Goal: Information Seeking & Learning: Learn about a topic

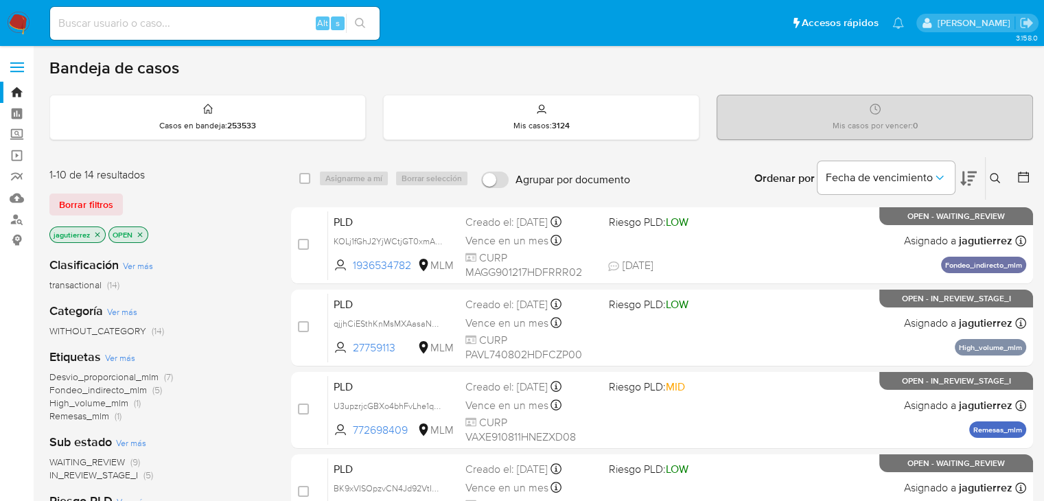
click at [95, 237] on icon "close-filter" at bounding box center [97, 235] width 8 height 8
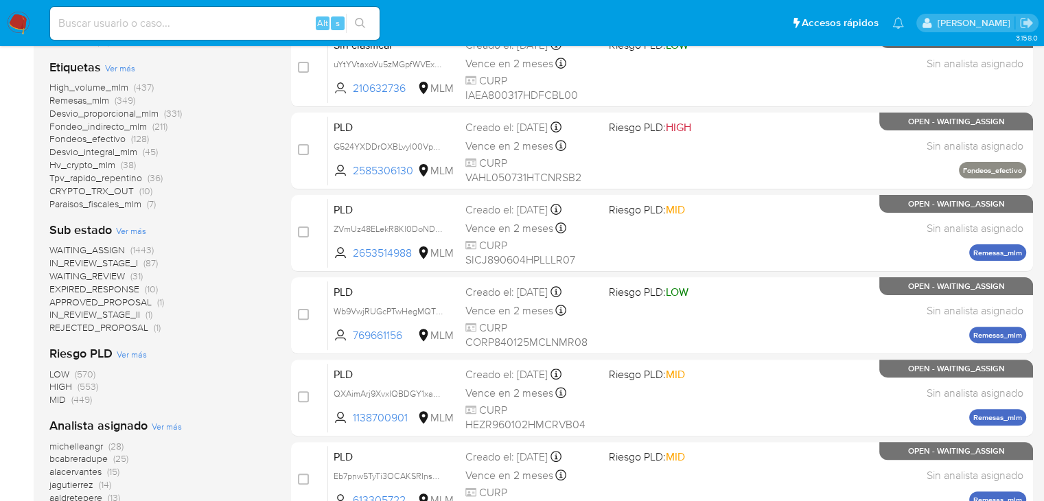
scroll to position [69, 0]
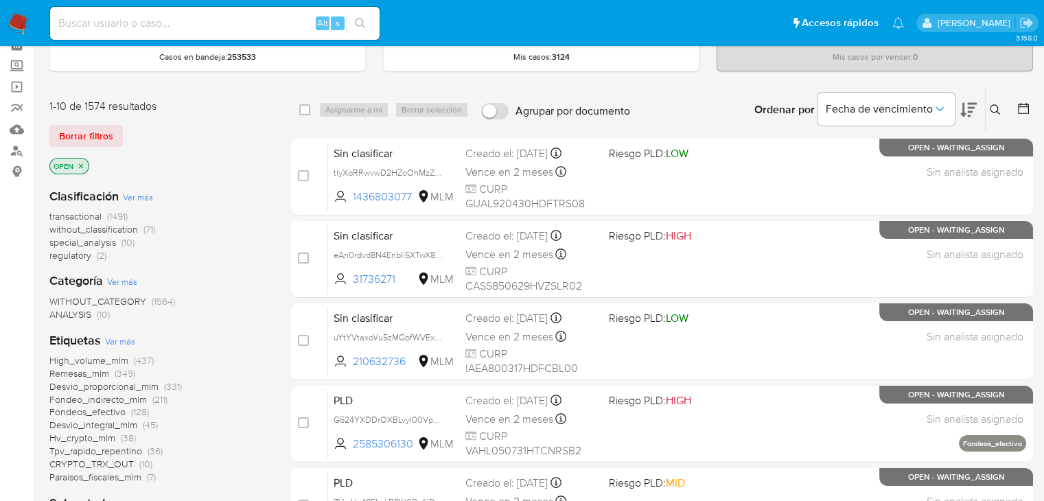
click at [137, 27] on input at bounding box center [214, 23] width 329 height 18
paste input "1892330326"
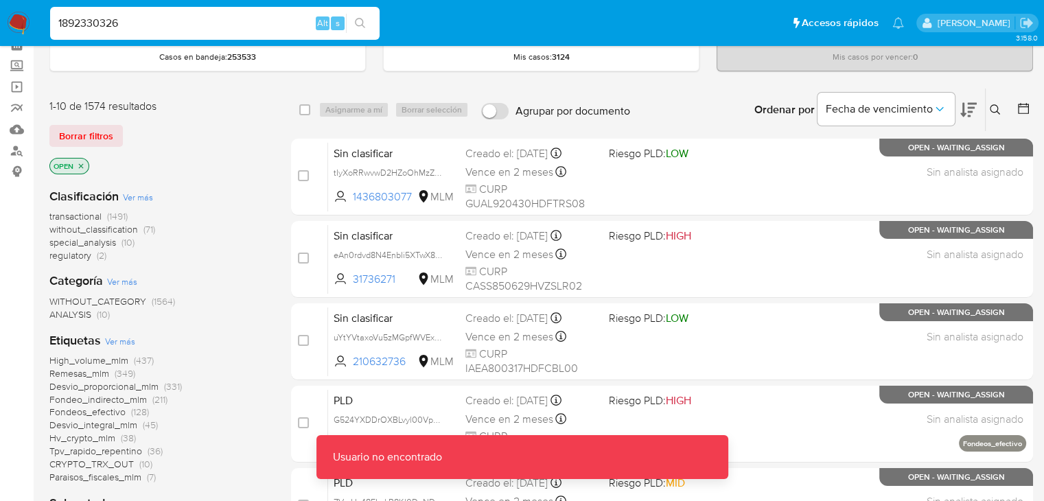
click at [189, 22] on input "1892330326" at bounding box center [214, 23] width 329 height 18
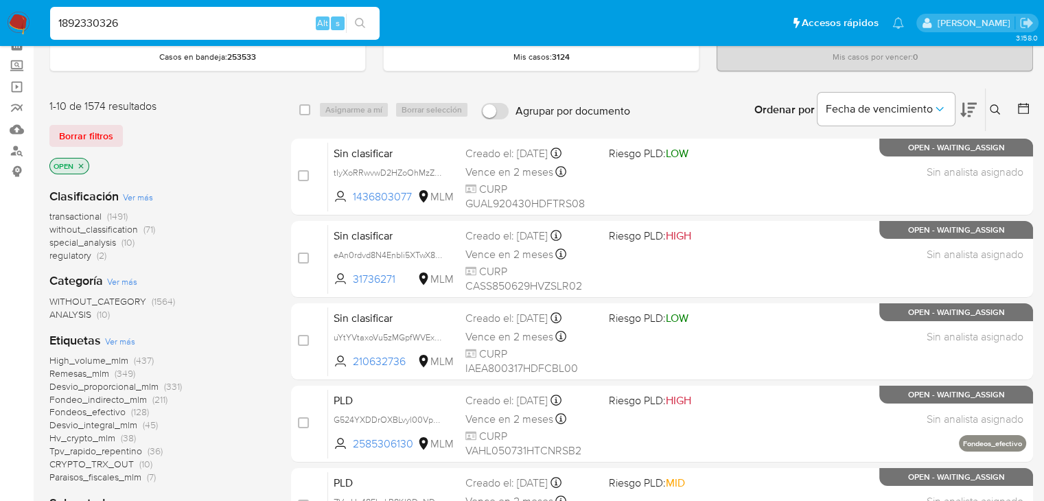
type input "1892330326"
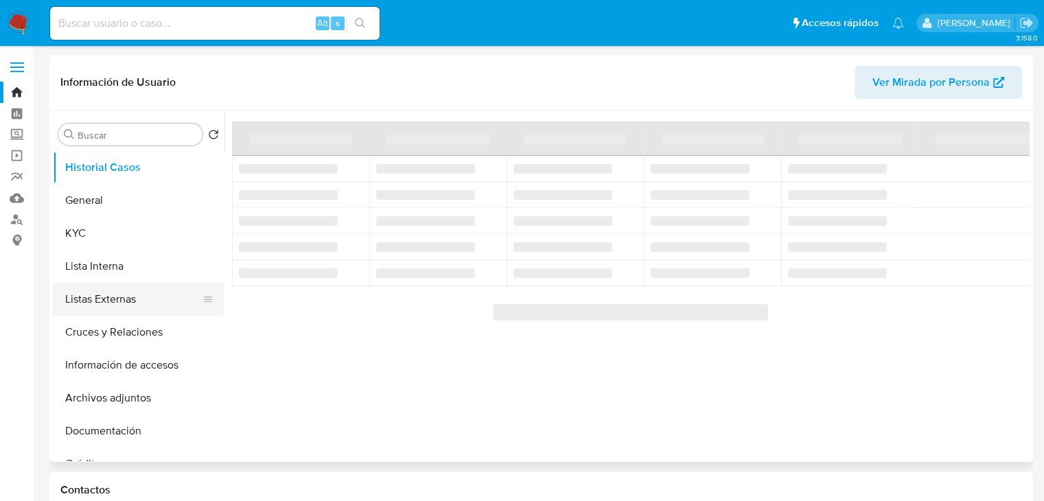
select select "10"
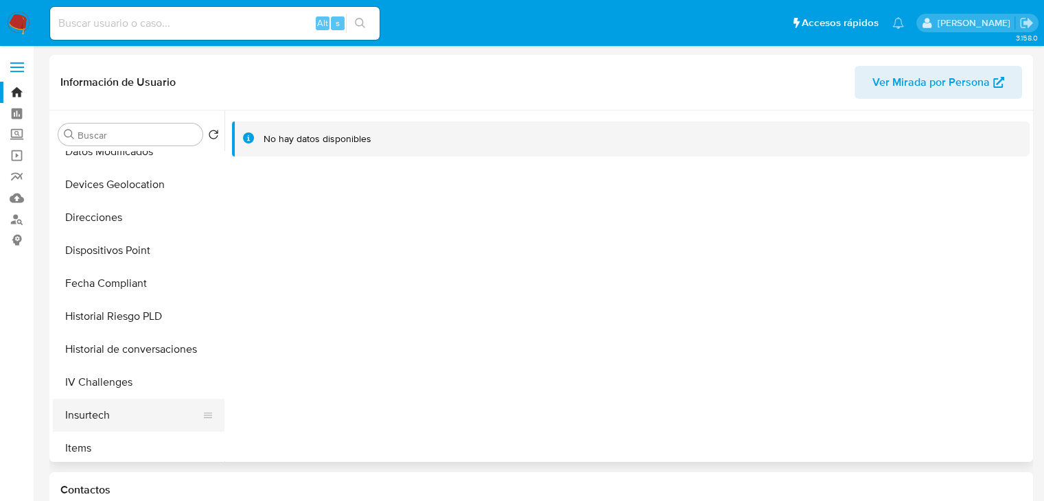
scroll to position [412, 0]
click at [128, 345] on button "Historial de conversaciones" at bounding box center [133, 348] width 161 height 33
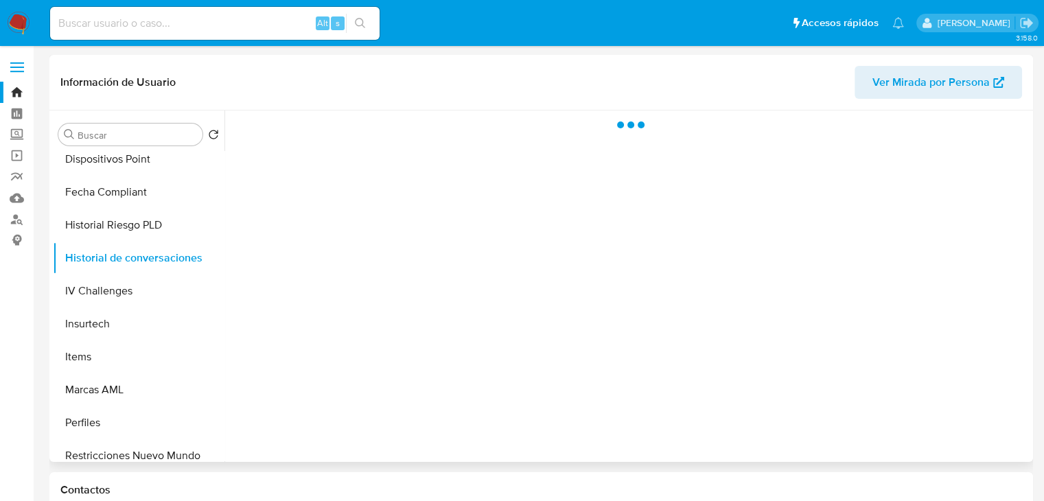
scroll to position [579, 0]
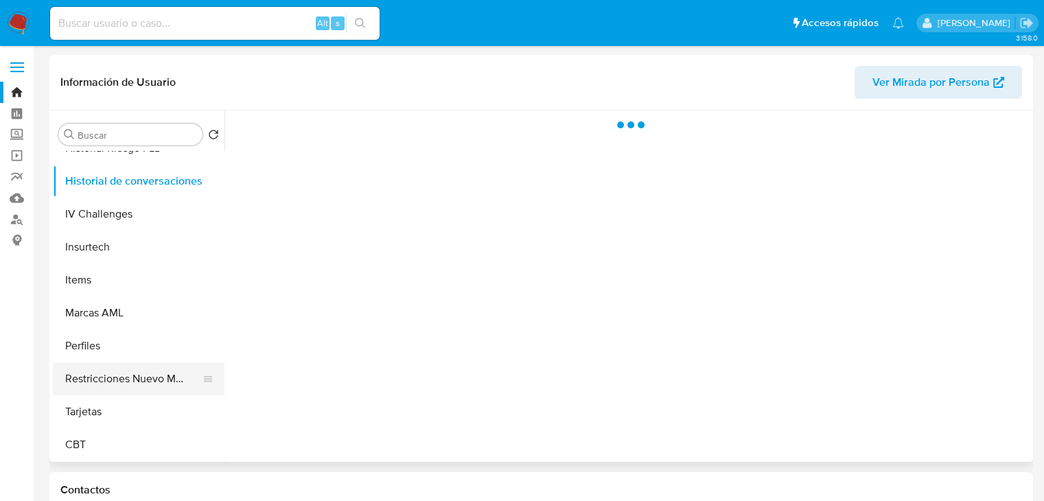
click at [129, 372] on button "Restricciones Nuevo Mundo" at bounding box center [133, 378] width 161 height 33
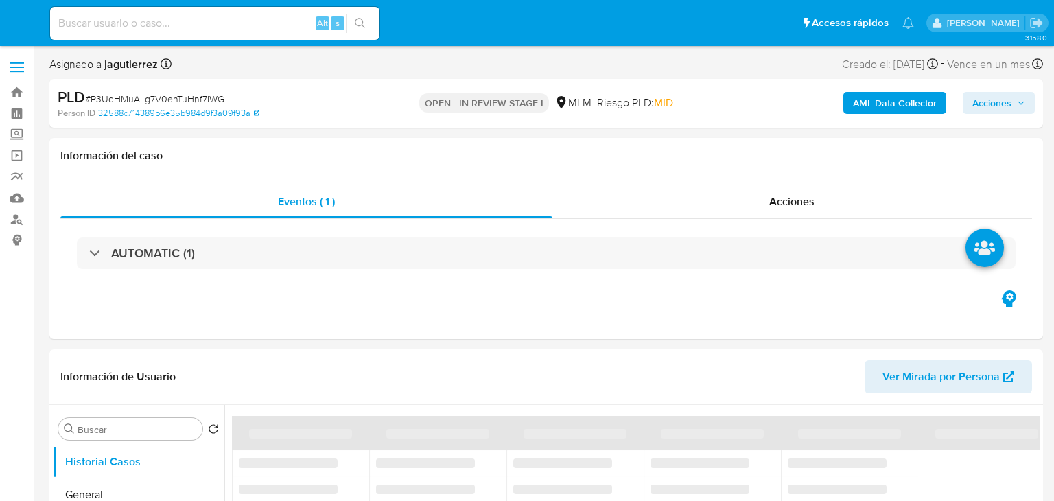
select select "10"
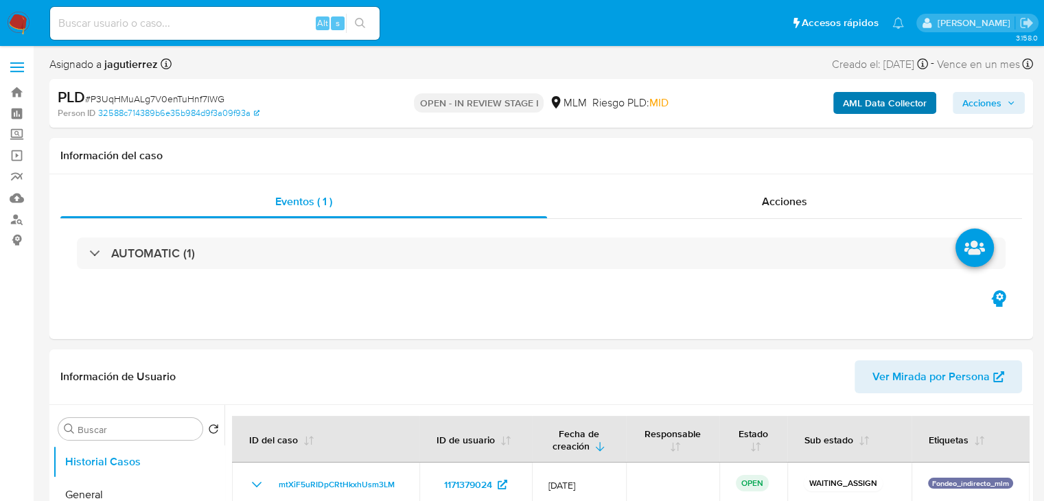
drag, startPoint x: 900, startPoint y: 86, endPoint x: 899, endPoint y: 107, distance: 20.6
click at [900, 87] on div "AML Data Collector Acciones" at bounding box center [865, 103] width 318 height 32
click at [888, 101] on b "AML Data Collector" at bounding box center [885, 103] width 84 height 22
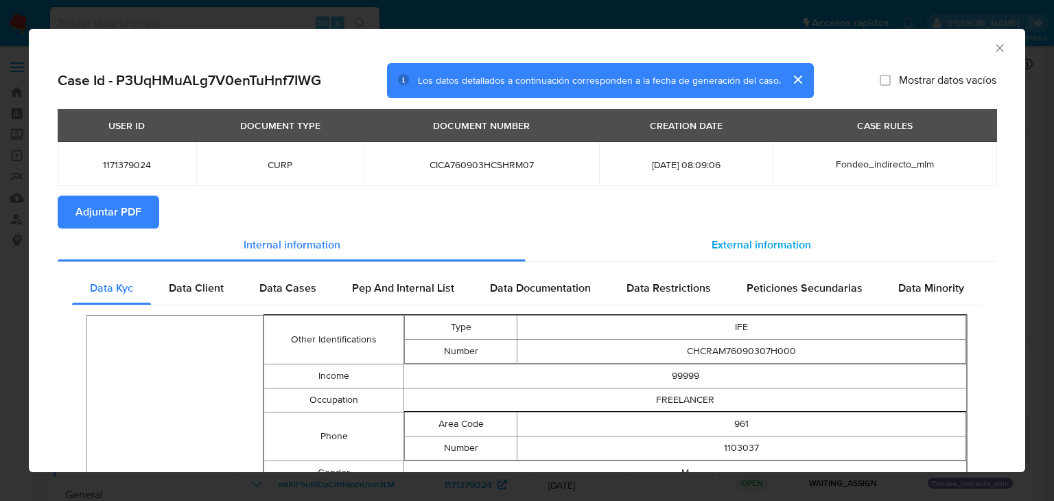
click at [727, 248] on span "External information" at bounding box center [762, 245] width 100 height 16
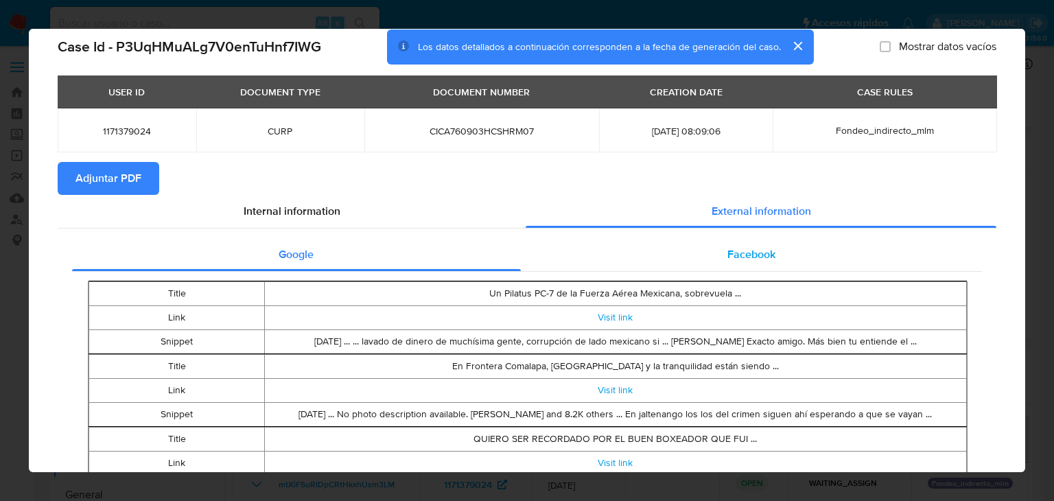
scroll to position [66, 0]
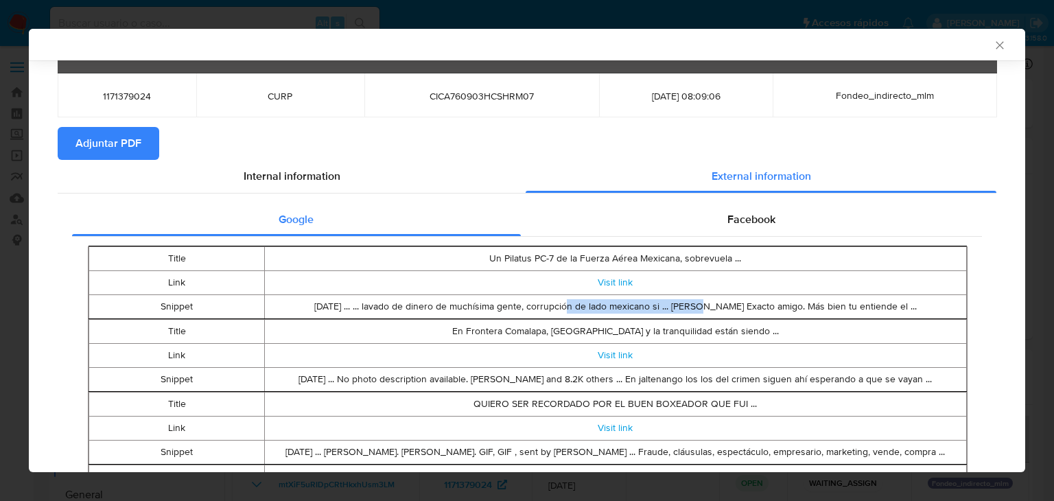
drag, startPoint x: 571, startPoint y: 305, endPoint x: 677, endPoint y: 314, distance: 106.1
click at [675, 314] on td "Nov 18, 2023 ... ... lavado de dinero de muchísima gente, corrupción de lado me…" at bounding box center [615, 306] width 702 height 24
drag, startPoint x: 677, startPoint y: 314, endPoint x: 684, endPoint y: 310, distance: 8.4
click at [677, 314] on td "Nov 18, 2023 ... ... lavado de dinero de muchísima gente, corrupción de lado me…" at bounding box center [615, 306] width 702 height 24
click at [603, 278] on link "Visit link" at bounding box center [615, 282] width 35 height 14
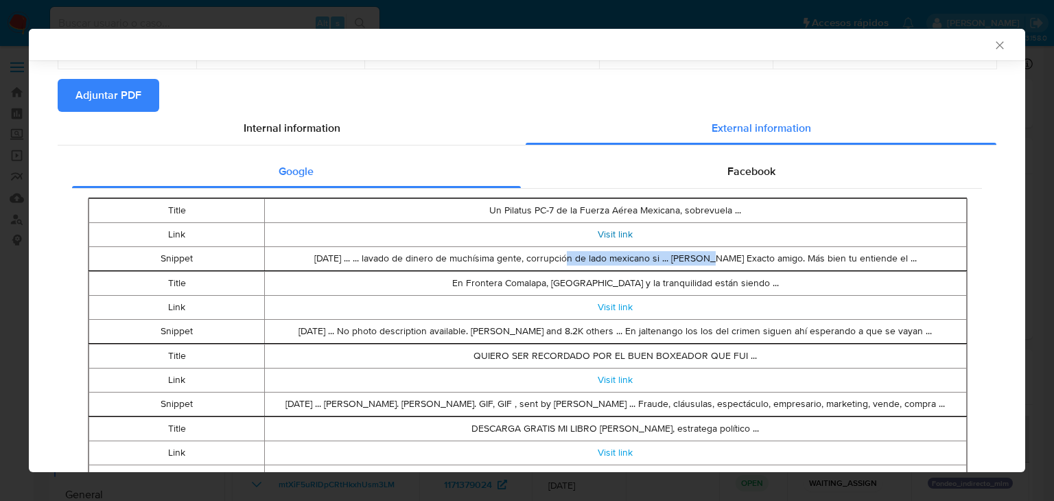
scroll to position [135, 0]
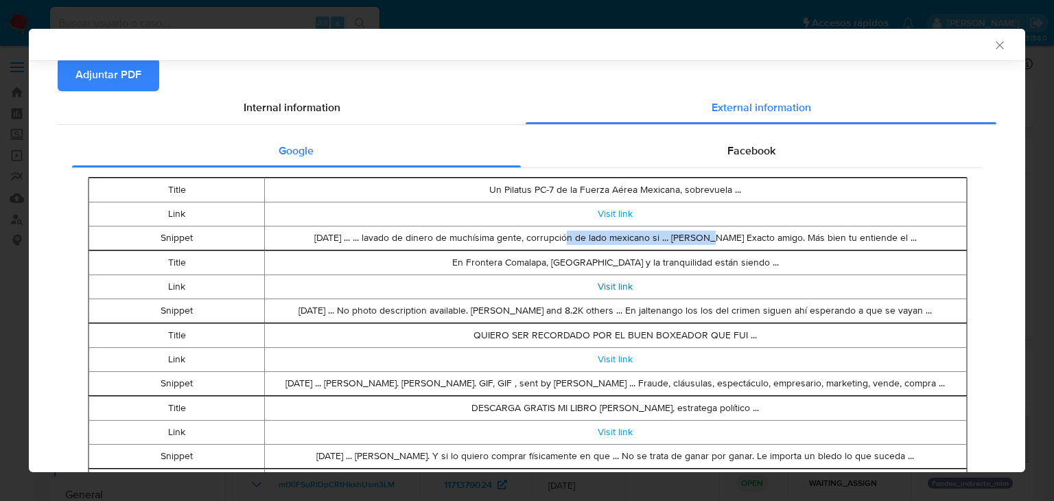
click at [618, 292] on link "Visit link" at bounding box center [615, 286] width 35 height 14
click at [806, 253] on td "En Frontera Comalapa, la paz y la tranquilidad están siendo ..." at bounding box center [615, 263] width 702 height 24
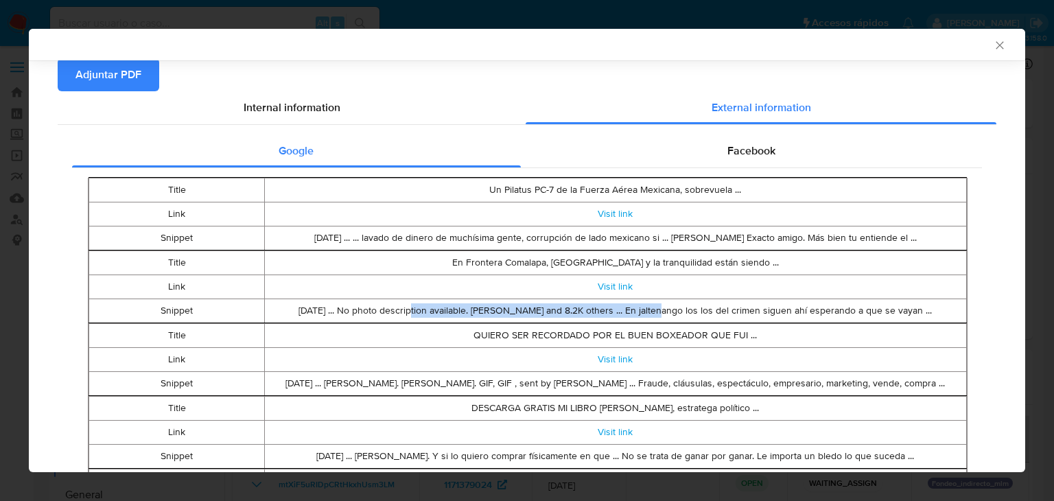
drag, startPoint x: 382, startPoint y: 307, endPoint x: 637, endPoint y: 309, distance: 254.6
click at [637, 309] on td "Jan 5, 2025 ... No photo description available. Amilkar Oney Chiu Cruz and 8.2K…" at bounding box center [615, 311] width 702 height 24
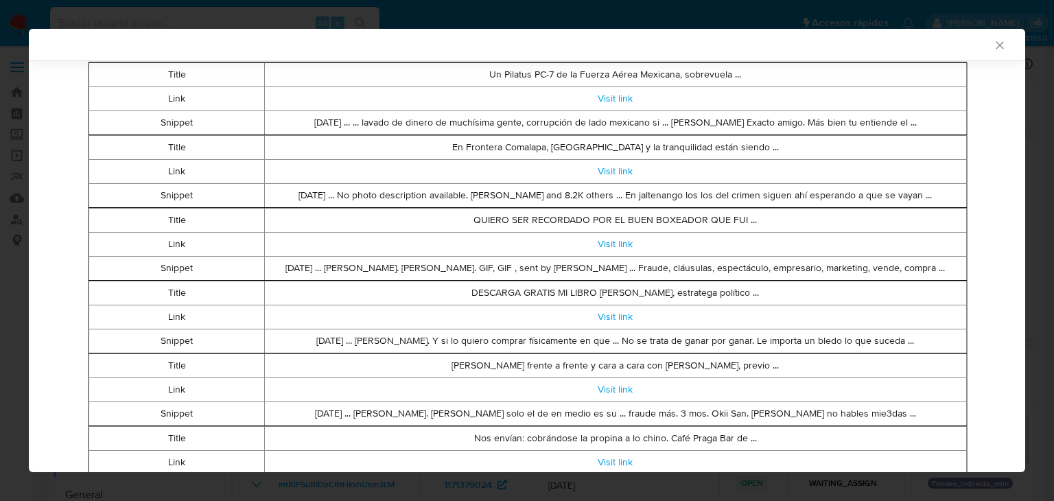
scroll to position [272, 0]
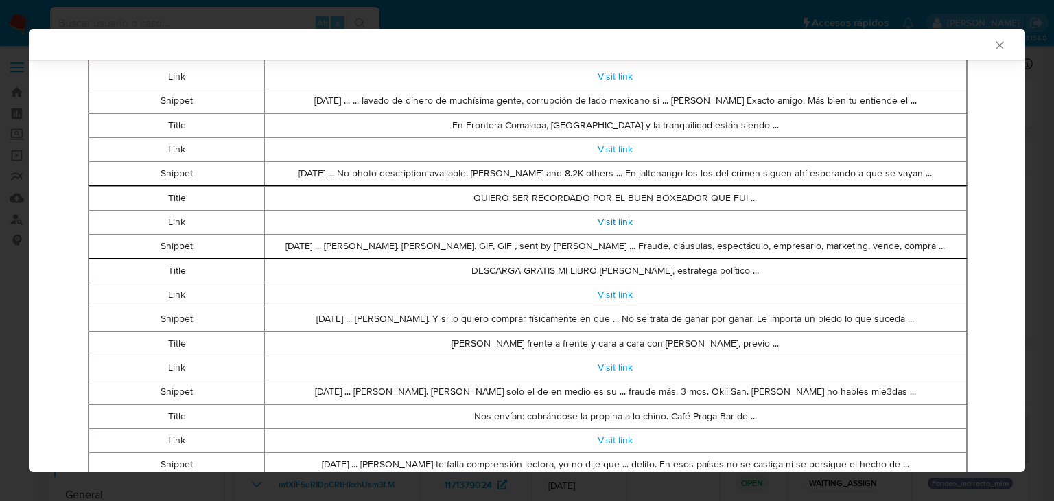
click at [609, 222] on link "Visit link" at bounding box center [615, 222] width 35 height 14
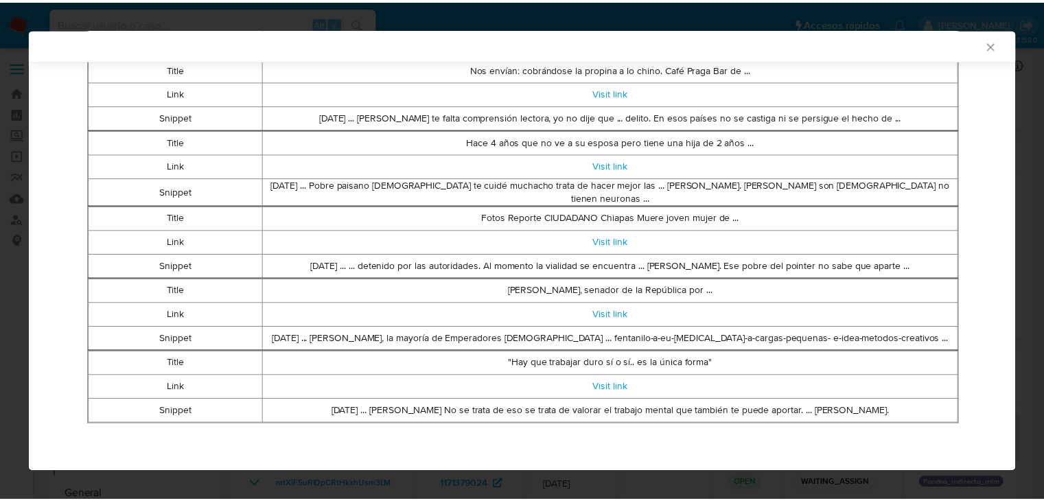
scroll to position [620, 0]
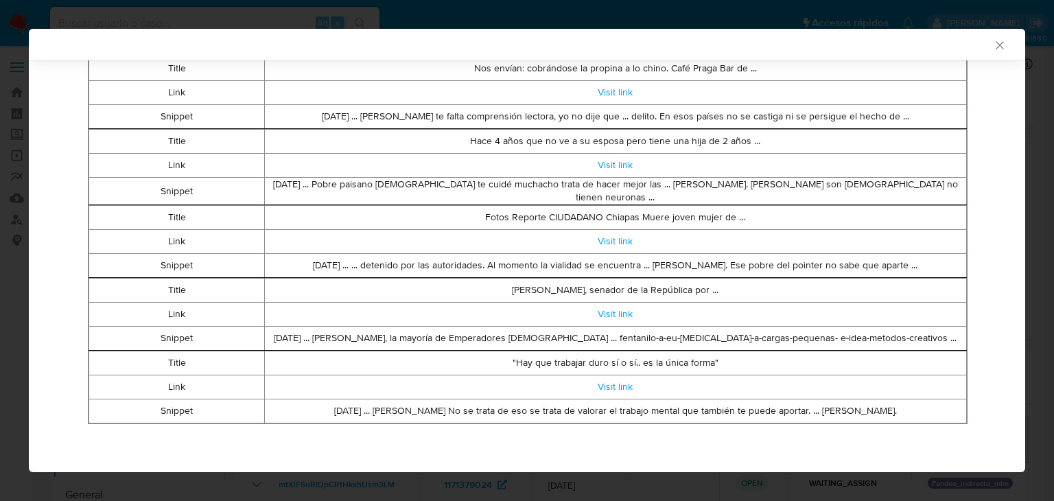
click at [993, 44] on icon "Cerrar ventana" at bounding box center [1000, 45] width 14 height 14
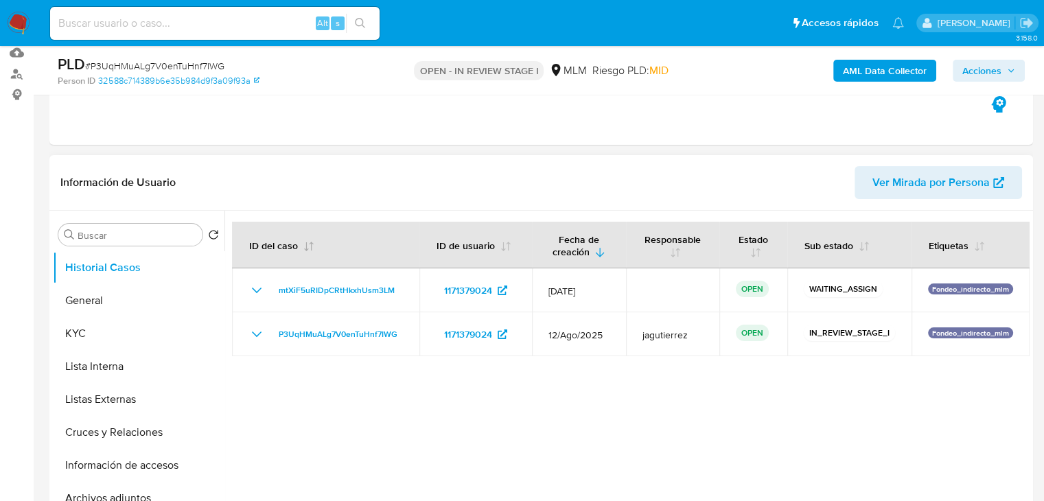
scroll to position [137, 0]
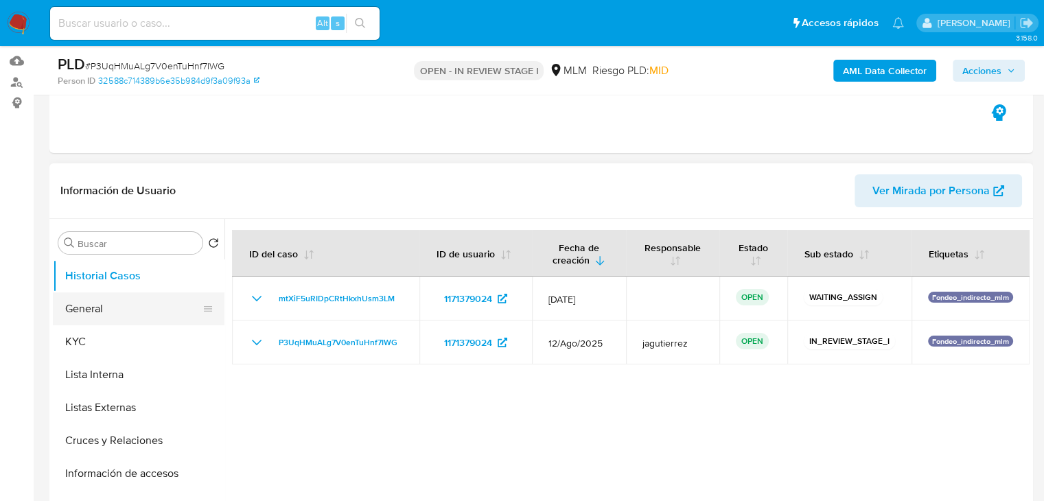
click at [137, 305] on button "General" at bounding box center [133, 308] width 161 height 33
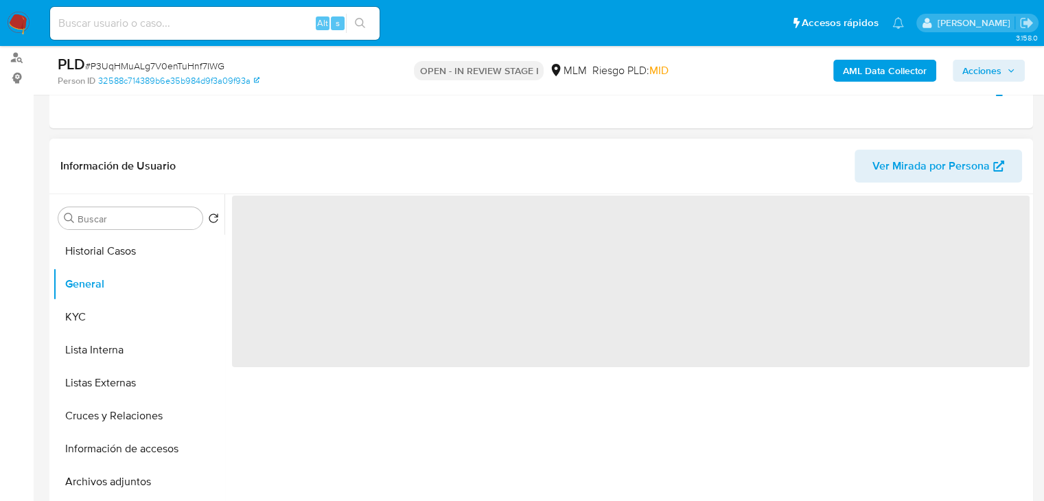
scroll to position [206, 0]
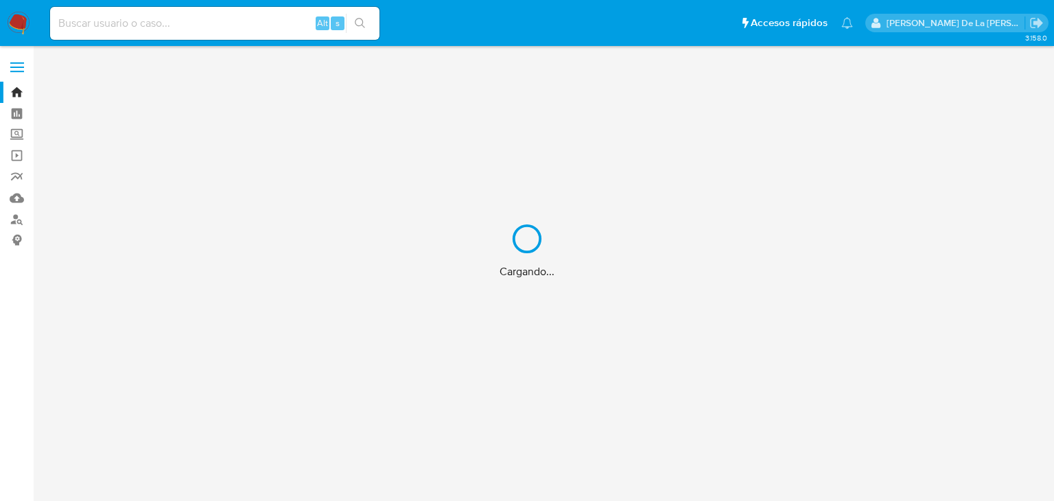
click at [173, 23] on div "Cargando..." at bounding box center [527, 250] width 1054 height 501
click at [81, 24] on div "Cargando..." at bounding box center [527, 250] width 1054 height 501
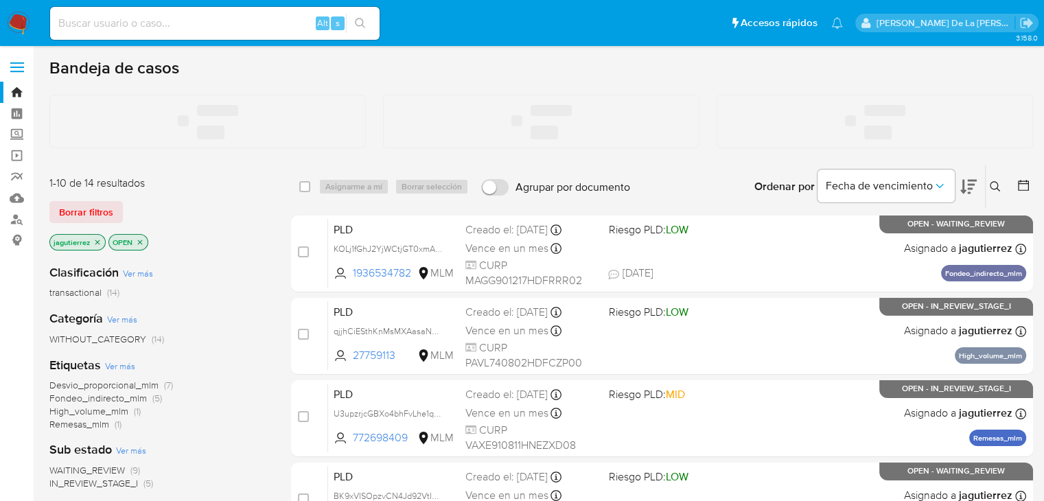
click at [74, 17] on input at bounding box center [214, 23] width 329 height 18
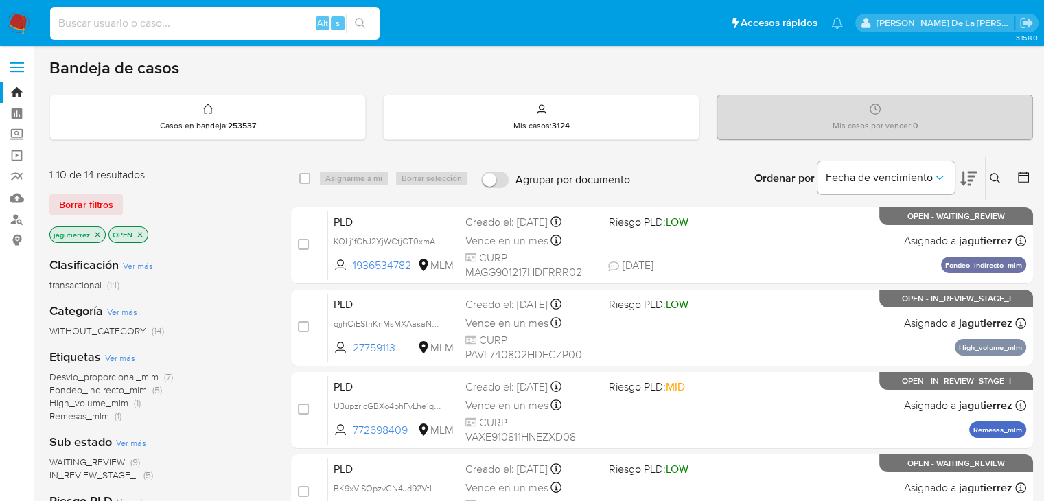
paste input "223193149"
type input "223193149"
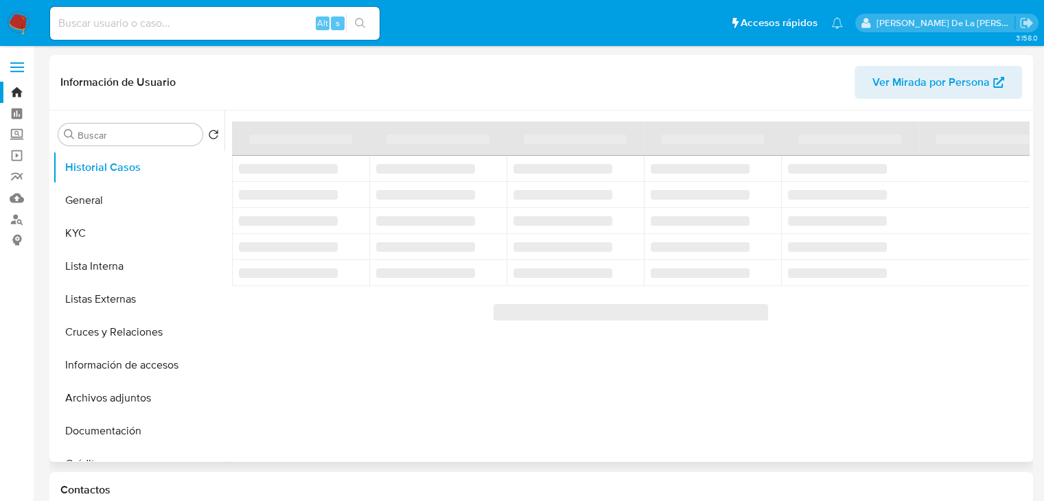
select select "10"
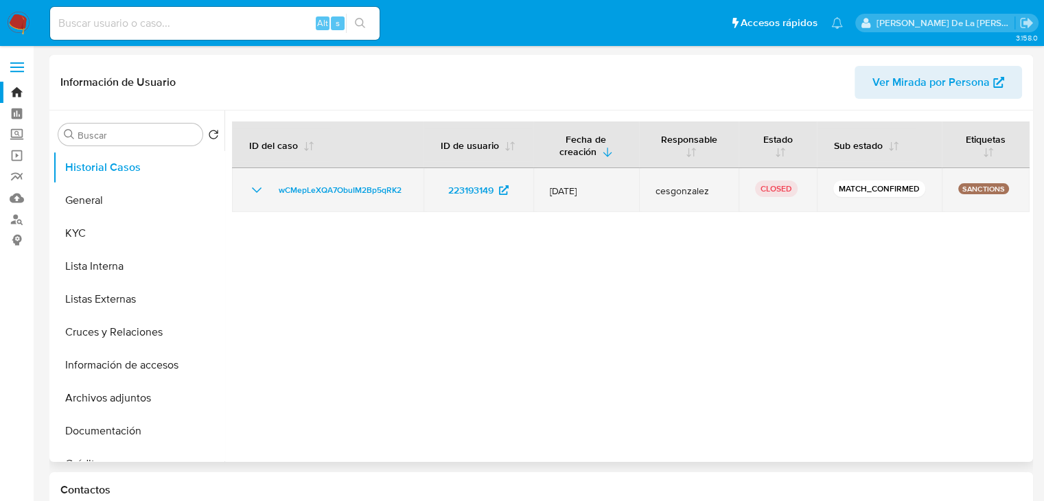
click at [253, 188] on icon "Mostrar/Ocultar" at bounding box center [257, 189] width 10 height 5
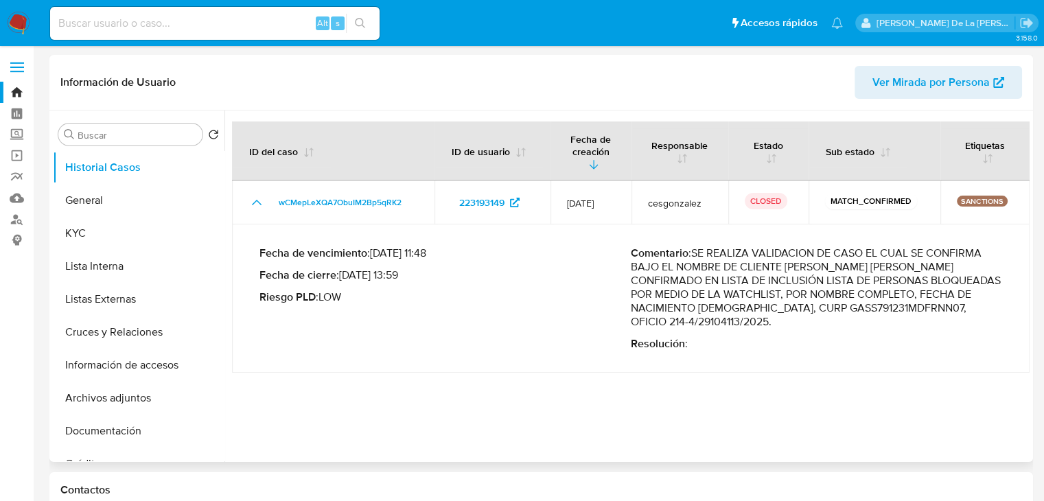
drag, startPoint x: 752, startPoint y: 247, endPoint x: 885, endPoint y: 303, distance: 143.7
click at [885, 303] on p "Comentario : SE REALIZA VALIDACION DE CASO EL CUAL SE CONFIRMA BAJO EL NOMBRE D…" at bounding box center [816, 287] width 371 height 82
click at [143, 209] on button "General" at bounding box center [133, 200] width 161 height 33
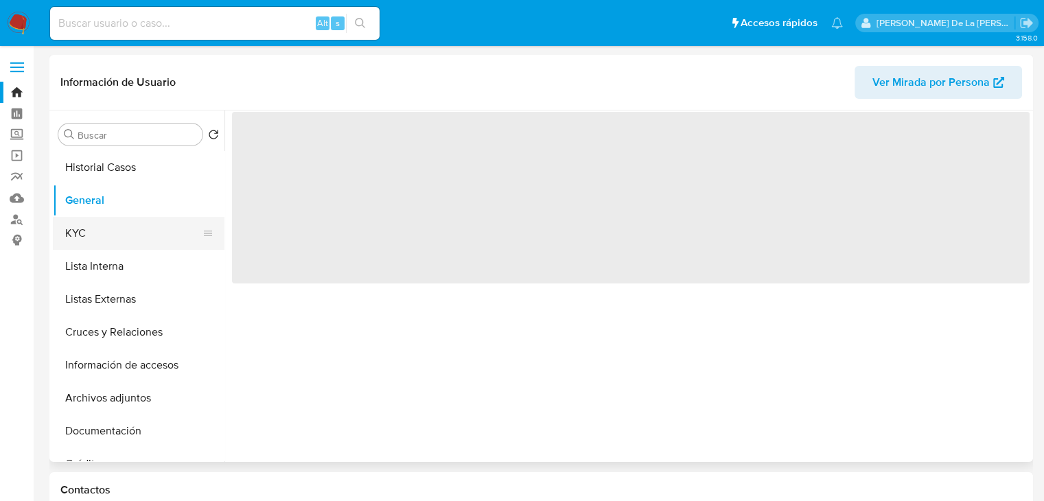
click at [133, 235] on button "KYC" at bounding box center [133, 233] width 161 height 33
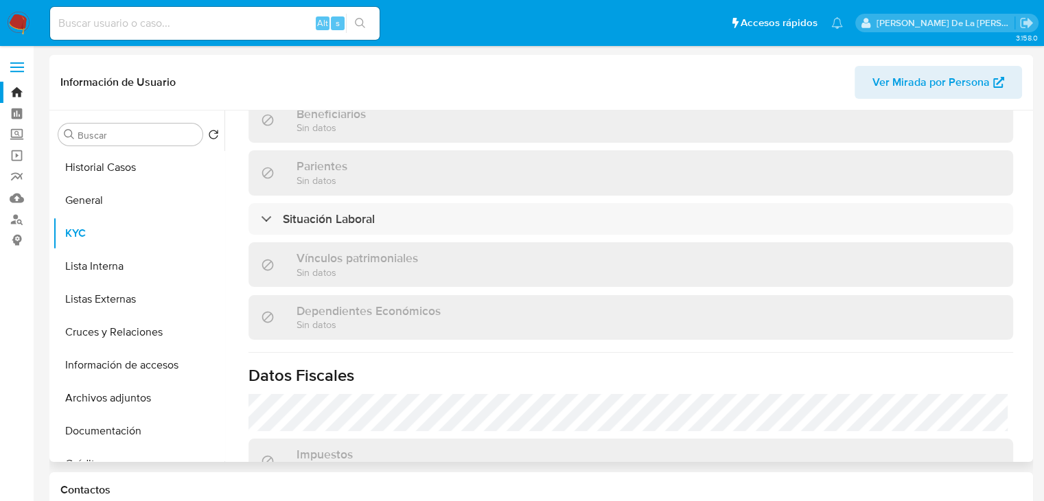
scroll to position [867, 0]
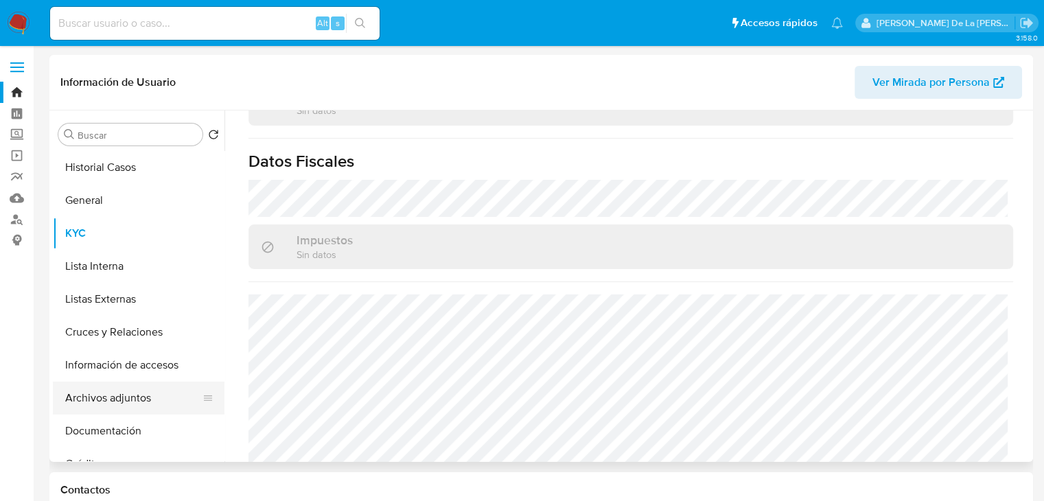
click at [114, 389] on button "Archivos adjuntos" at bounding box center [133, 398] width 161 height 33
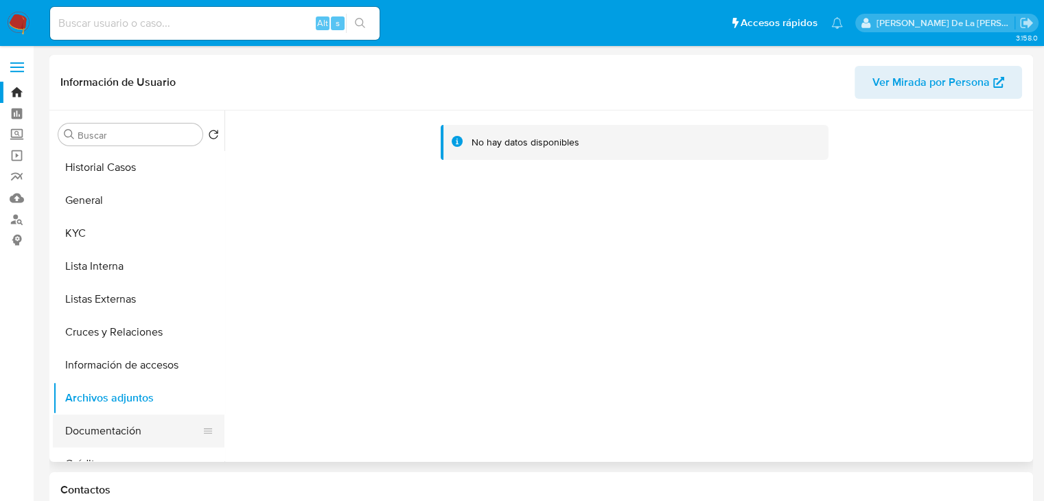
click at [89, 423] on button "Documentación" at bounding box center [133, 431] width 161 height 33
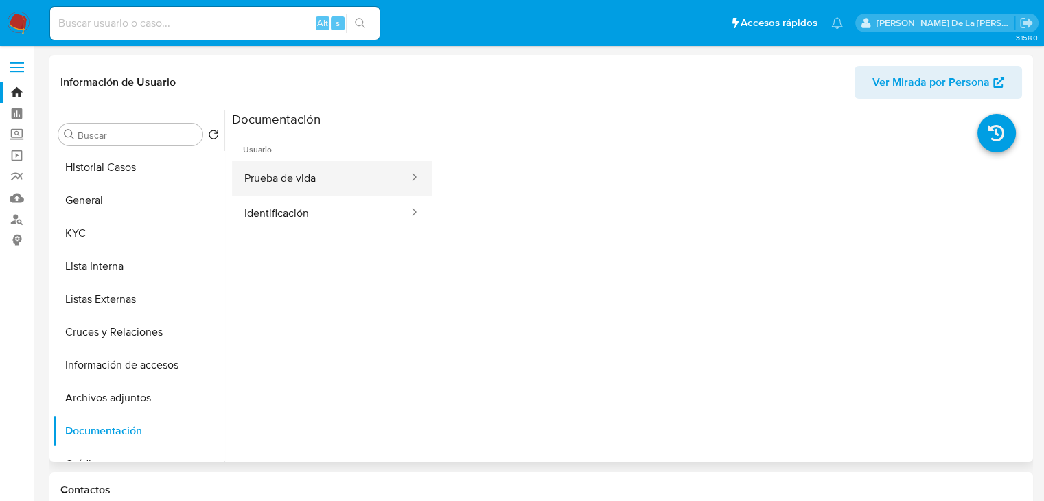
click at [313, 181] on button "Prueba de vida" at bounding box center [321, 178] width 178 height 35
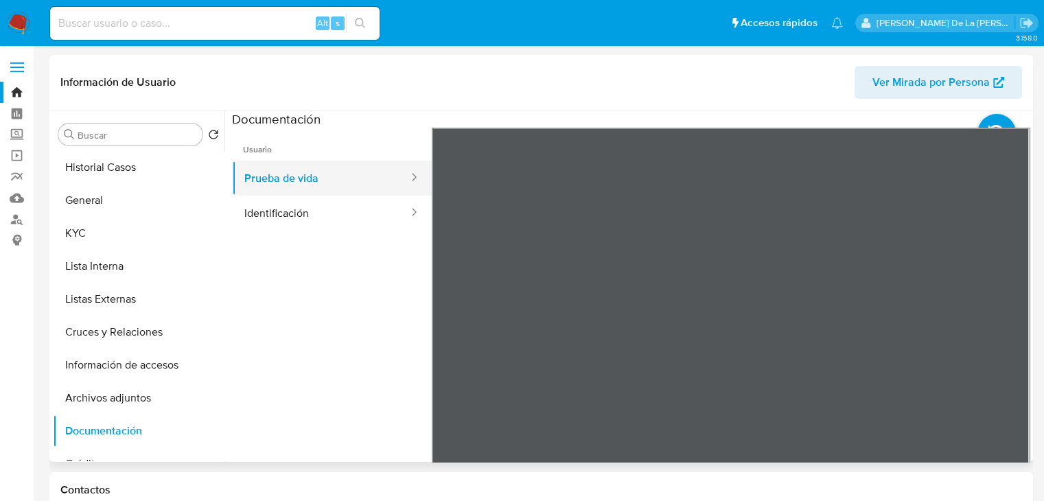
click at [261, 165] on button "Prueba de vida" at bounding box center [321, 178] width 178 height 35
click at [267, 185] on button "Prueba de vida" at bounding box center [321, 178] width 178 height 35
click at [276, 209] on button "Identificación" at bounding box center [321, 213] width 178 height 35
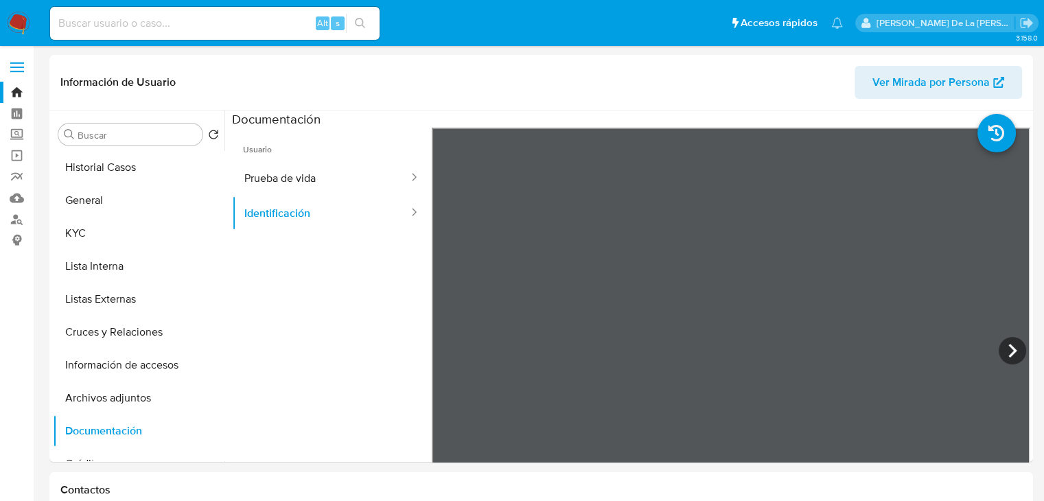
click at [91, 17] on input at bounding box center [214, 23] width 329 height 18
paste input "1544531916"
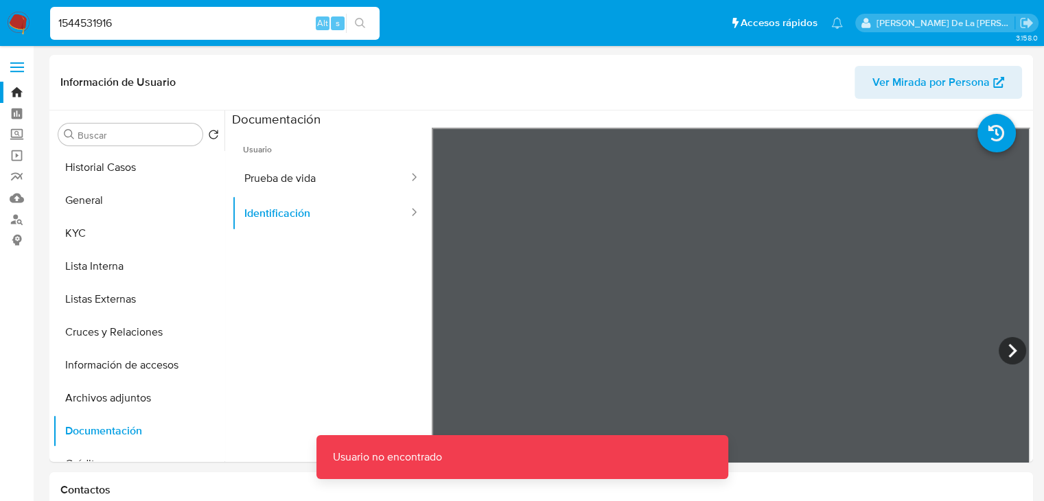
click at [181, 34] on div "1544531916 Alt s" at bounding box center [214, 23] width 329 height 33
click at [175, 31] on input "1544531916" at bounding box center [214, 23] width 329 height 18
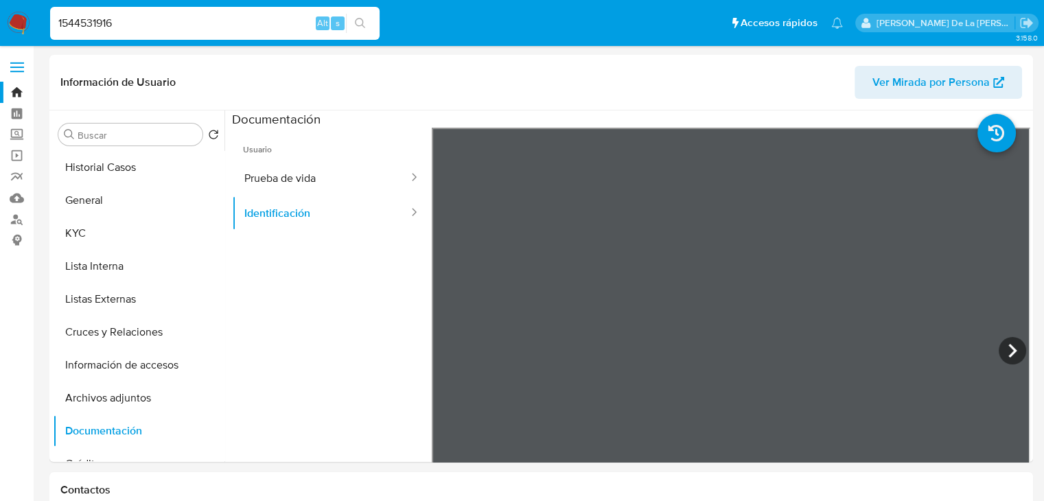
type input "1544531916"
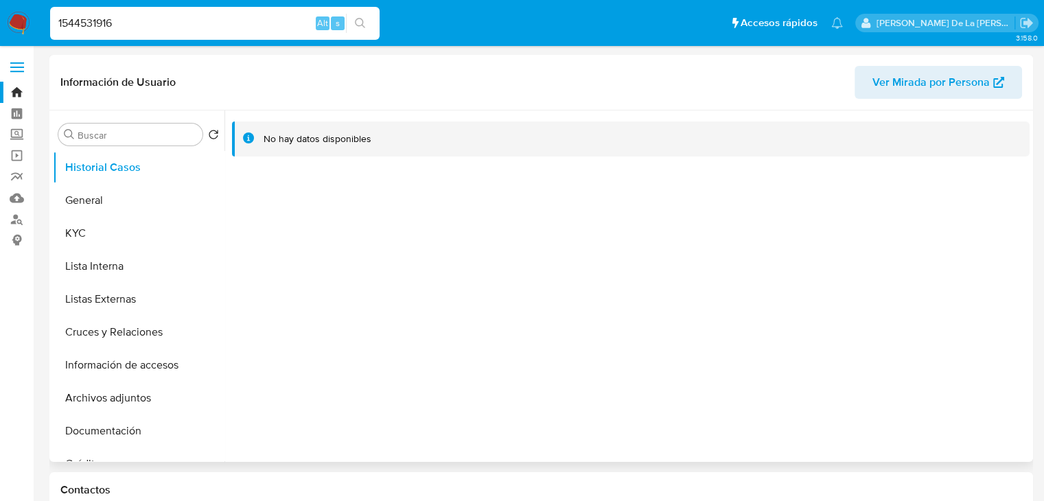
select select "10"
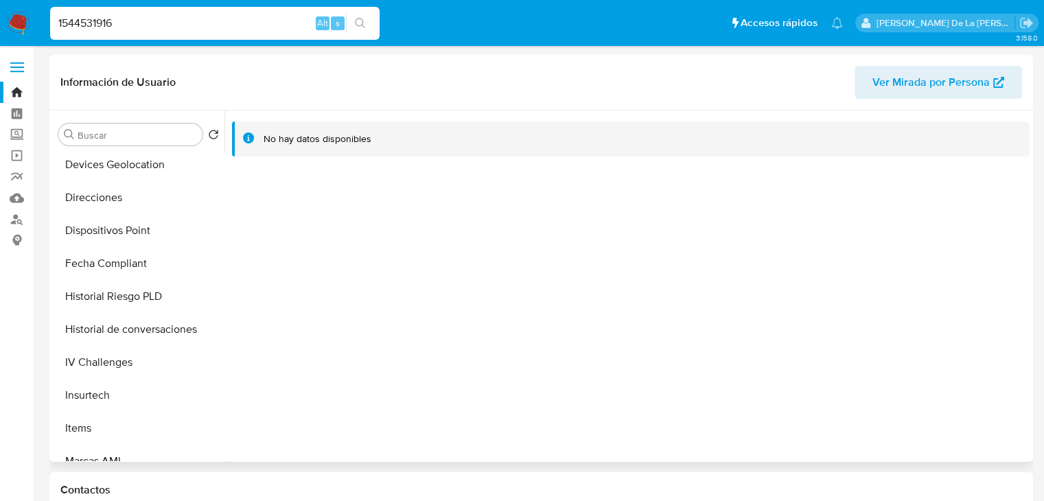
scroll to position [549, 0]
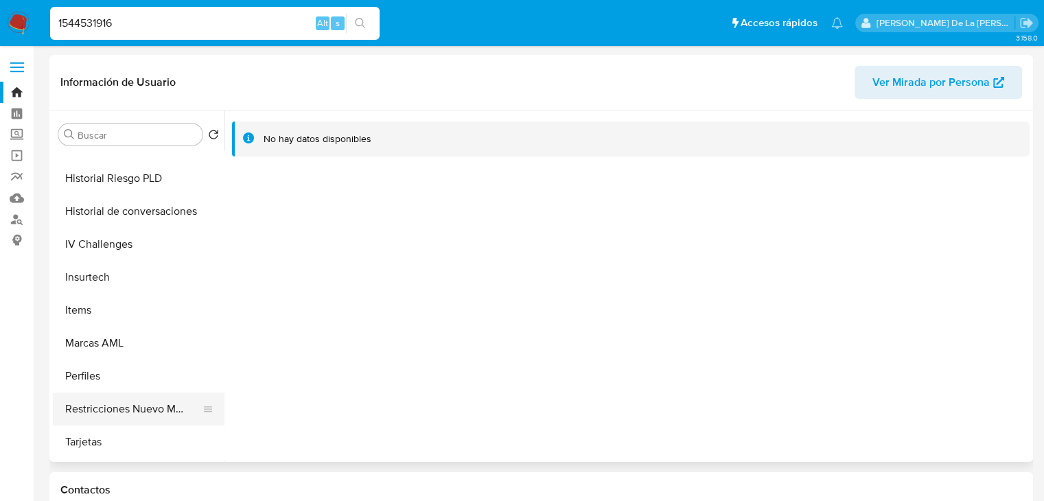
click at [121, 403] on button "Restricciones Nuevo Mundo" at bounding box center [133, 409] width 161 height 33
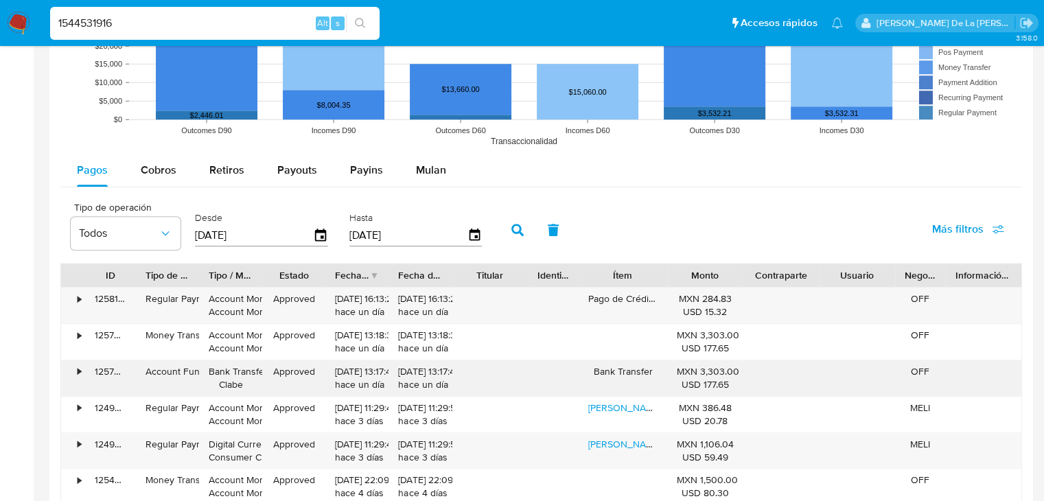
scroll to position [1098, 0]
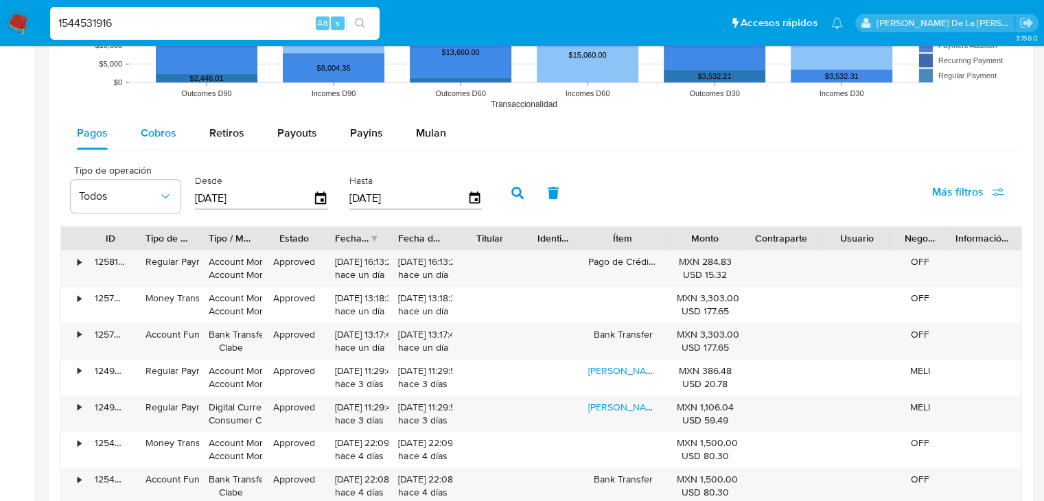
click at [161, 145] on div "Cobros" at bounding box center [159, 133] width 36 height 33
select select "10"
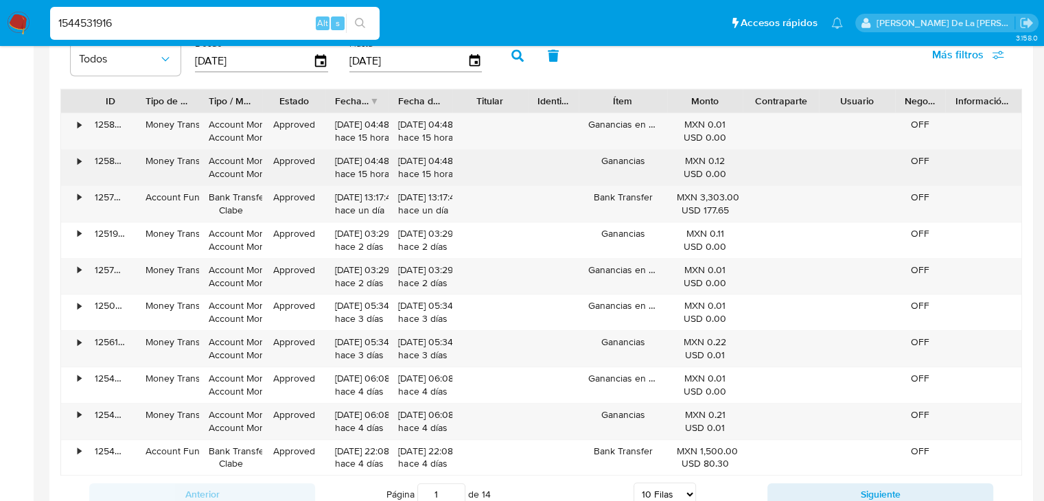
scroll to position [1167, 0]
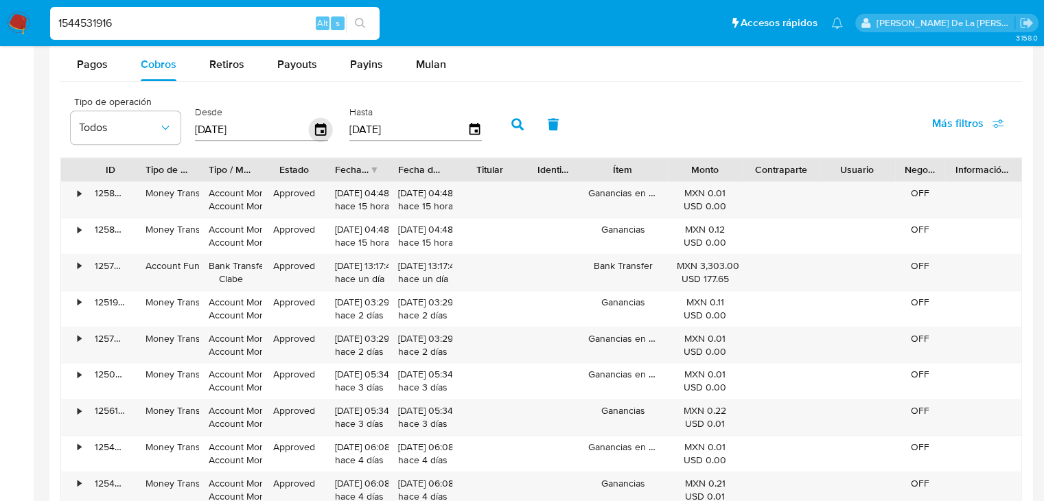
click at [321, 132] on icon "button" at bounding box center [320, 129] width 11 height 12
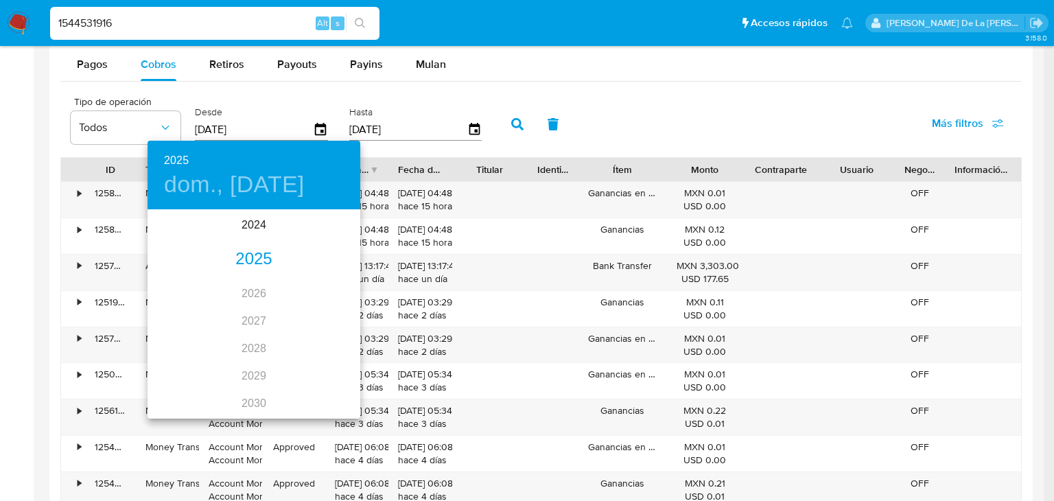
click at [238, 256] on div "2025" at bounding box center [254, 259] width 213 height 27
click at [178, 344] on div "jul." at bounding box center [183, 339] width 71 height 51
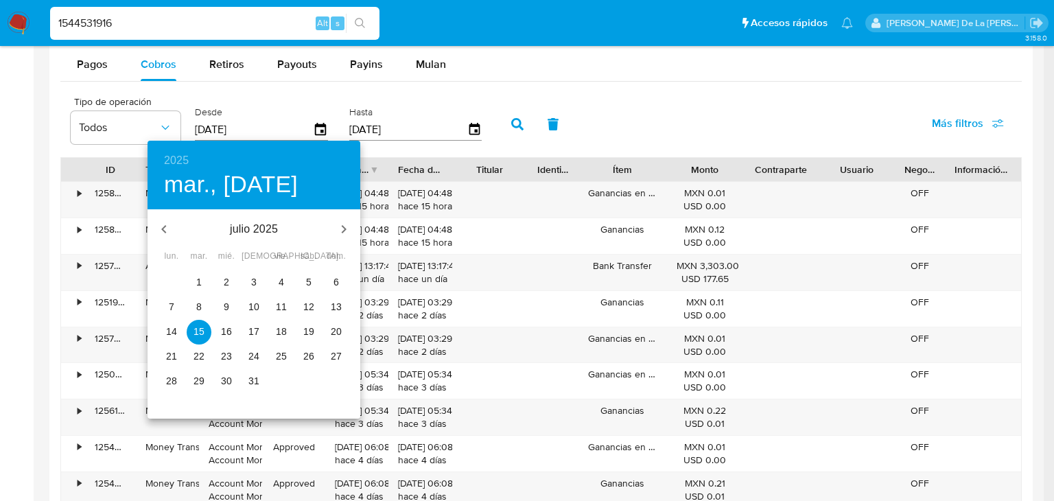
click at [204, 279] on span "1" at bounding box center [199, 282] width 25 height 14
type input "01/07/2025"
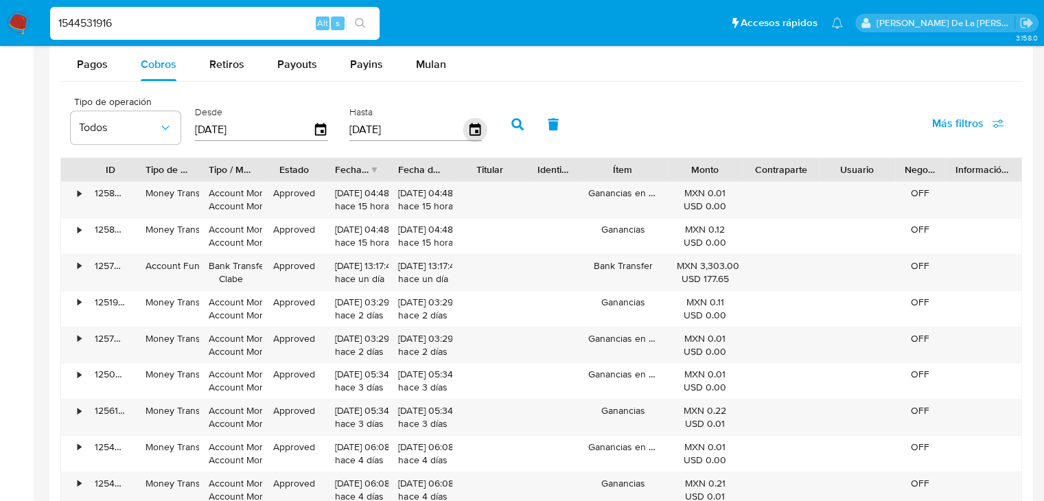
click at [474, 124] on icon "button" at bounding box center [475, 130] width 24 height 24
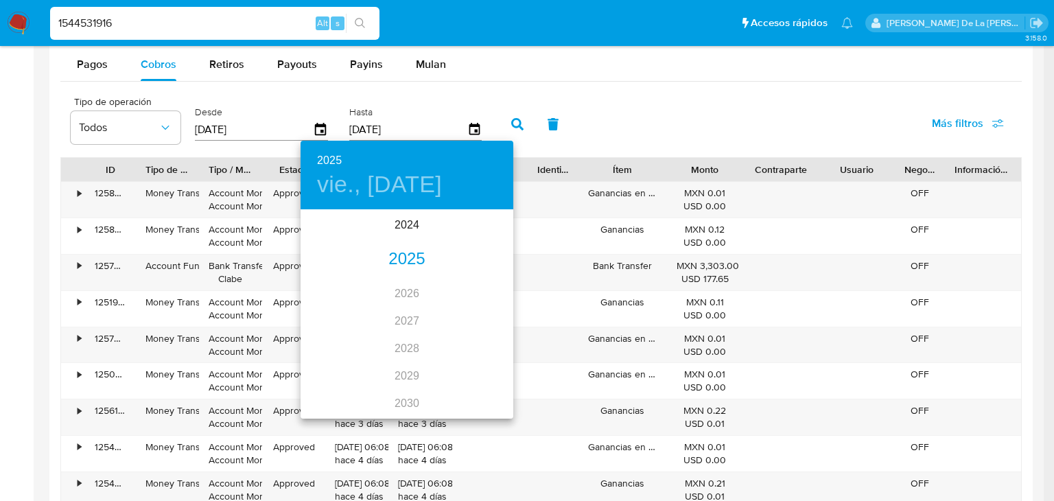
click at [409, 256] on div "2025" at bounding box center [407, 259] width 213 height 27
click at [342, 347] on div "jul." at bounding box center [336, 339] width 71 height 51
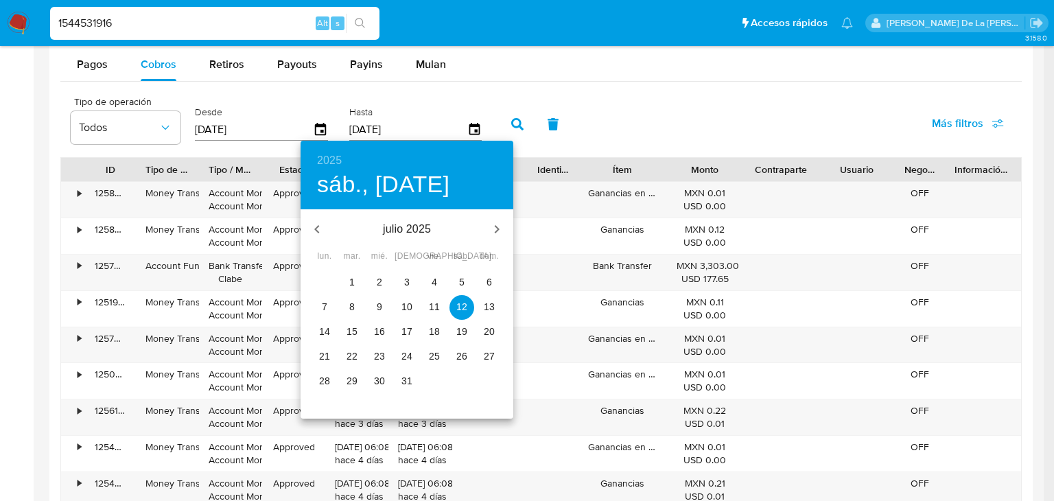
click at [415, 382] on span "31" at bounding box center [407, 381] width 25 height 14
type input "31/07/2025"
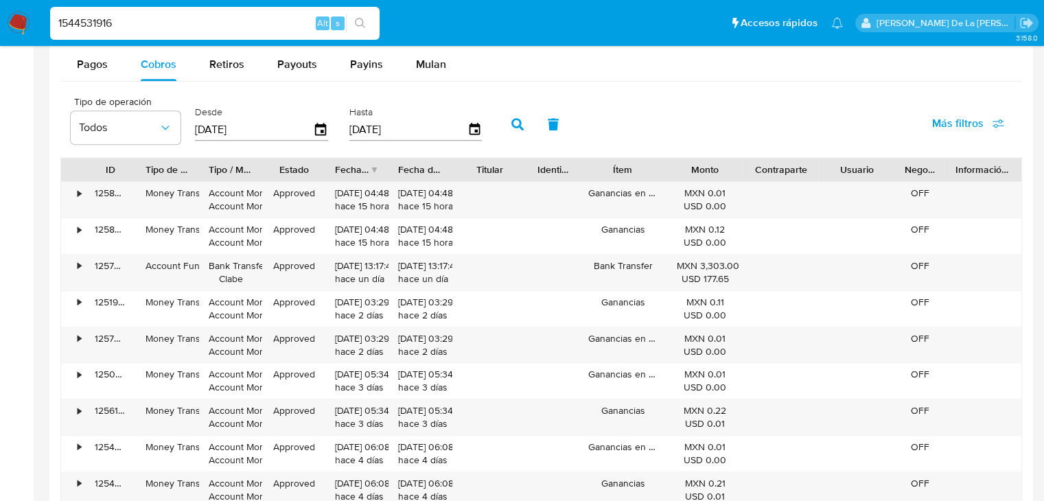
click at [515, 127] on icon "button" at bounding box center [517, 124] width 12 height 12
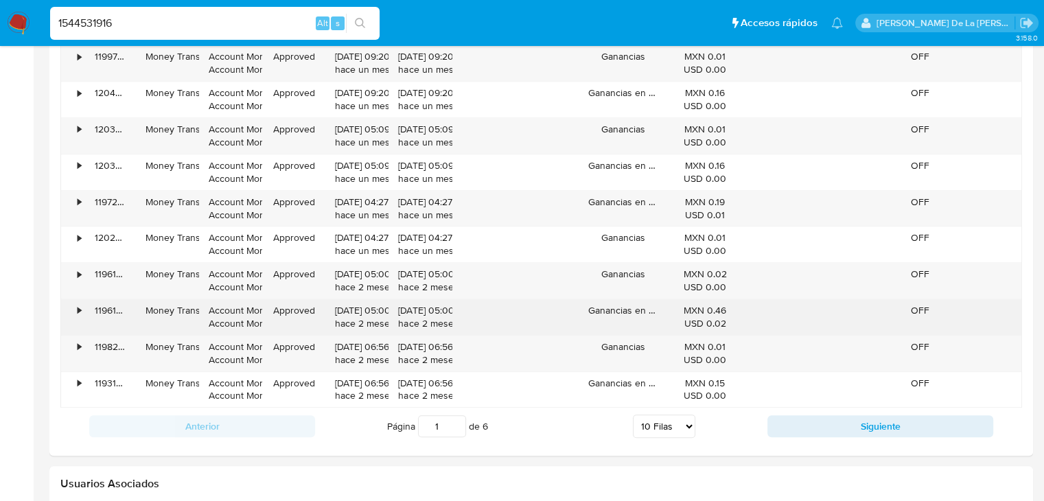
scroll to position [1304, 0]
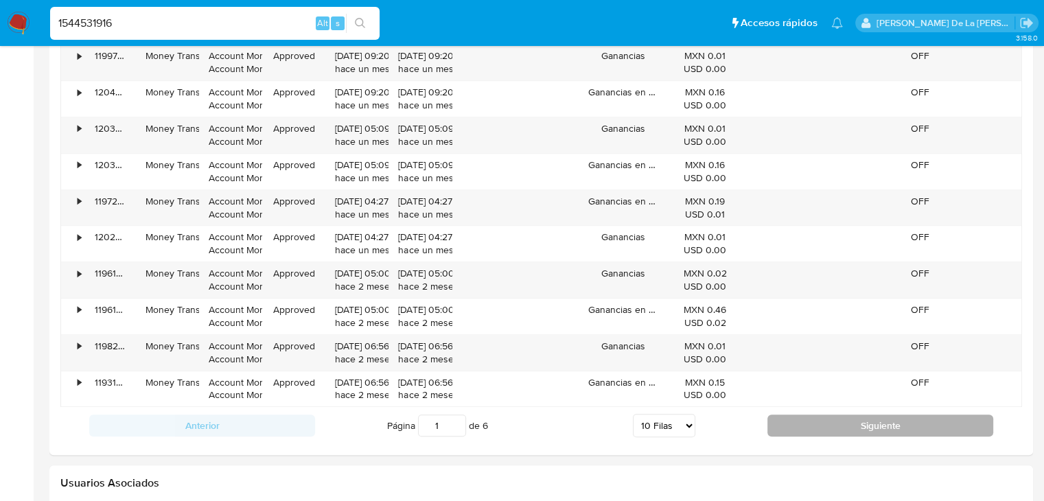
click at [895, 427] on button "Siguiente" at bounding box center [880, 426] width 226 height 22
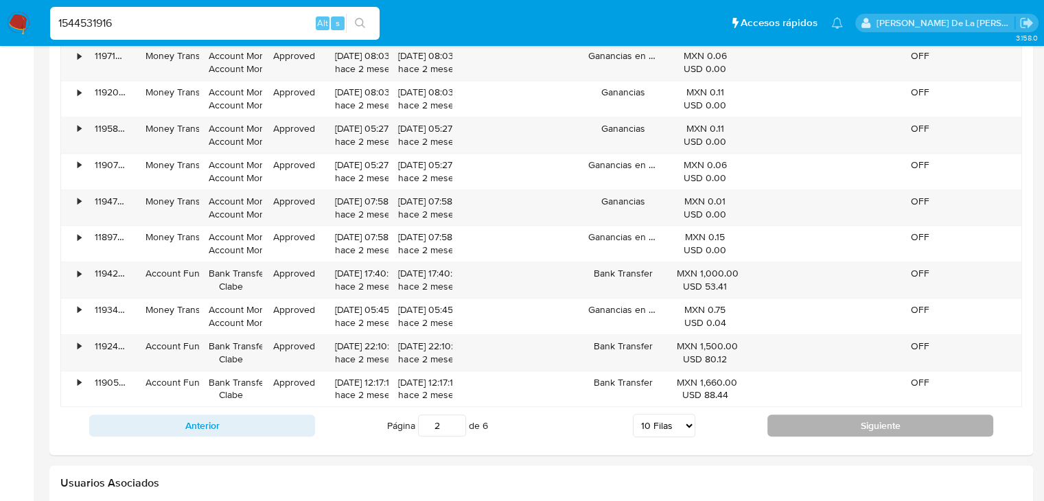
click at [817, 423] on button "Siguiente" at bounding box center [880, 426] width 226 height 22
click at [843, 418] on button "Siguiente" at bounding box center [880, 426] width 226 height 22
click at [799, 422] on button "Siguiente" at bounding box center [880, 426] width 226 height 22
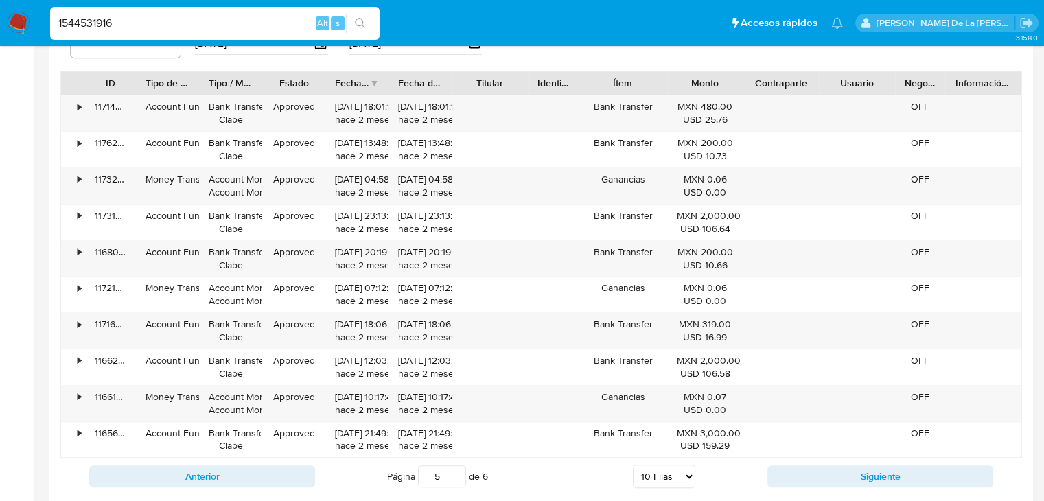
scroll to position [1373, 0]
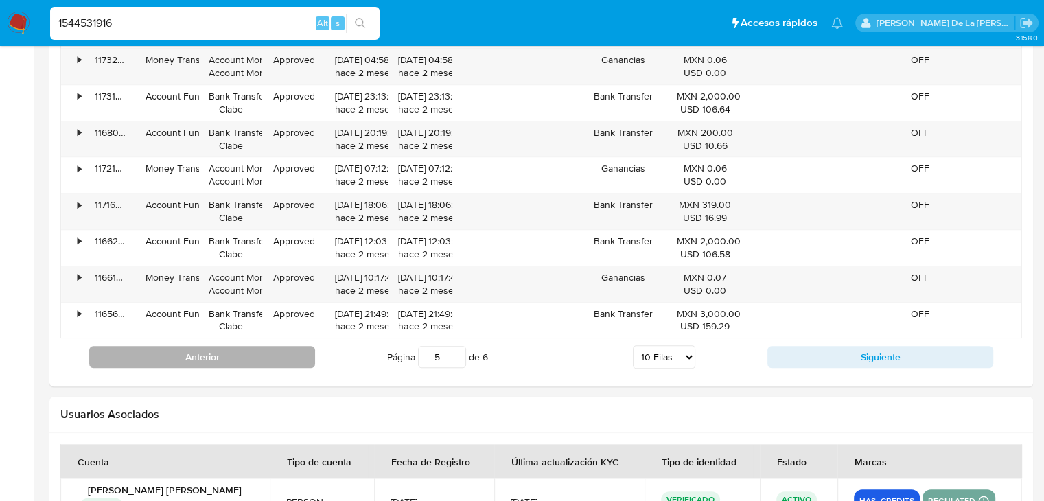
click at [246, 358] on button "Anterior" at bounding box center [202, 357] width 226 height 22
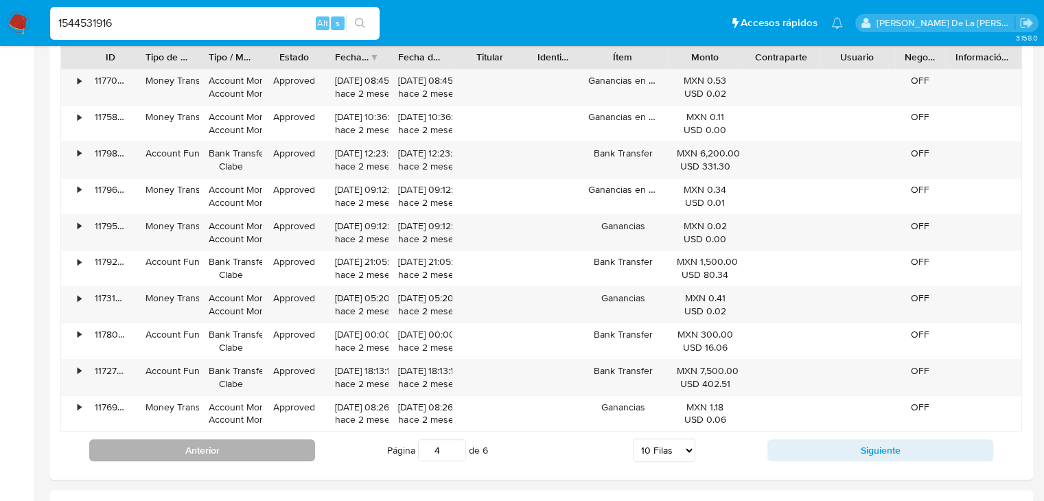
scroll to position [1304, 0]
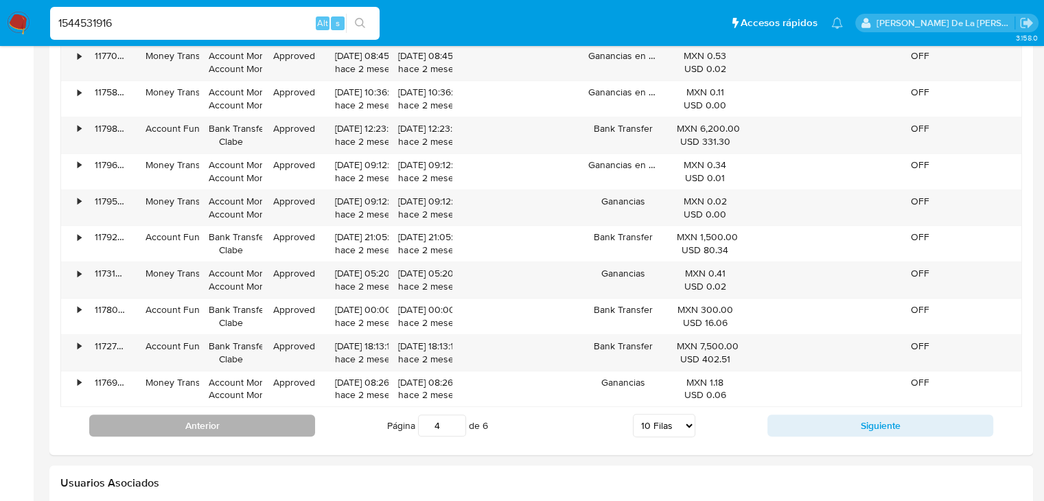
click at [216, 423] on button "Anterior" at bounding box center [202, 426] width 226 height 22
click at [272, 423] on button "Anterior" at bounding box center [202, 426] width 226 height 22
type input "2"
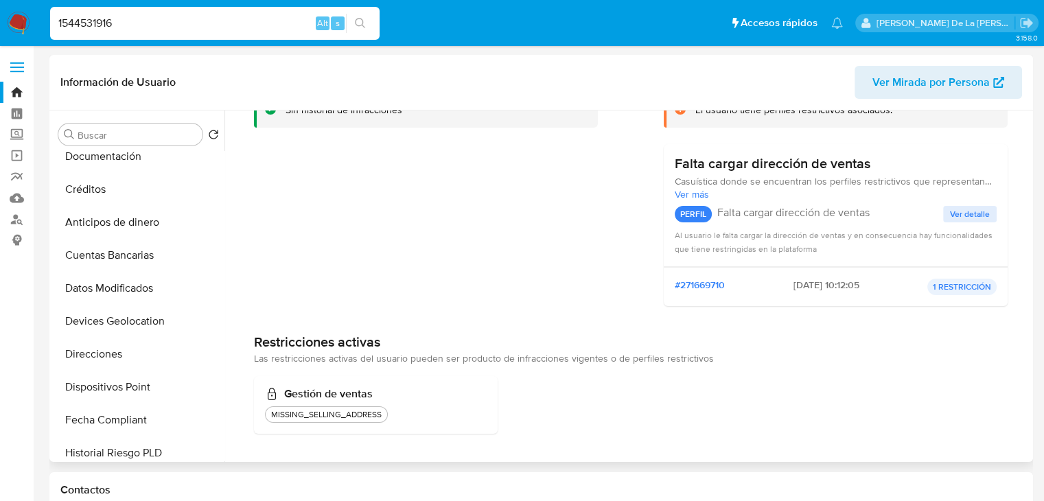
scroll to position [0, 0]
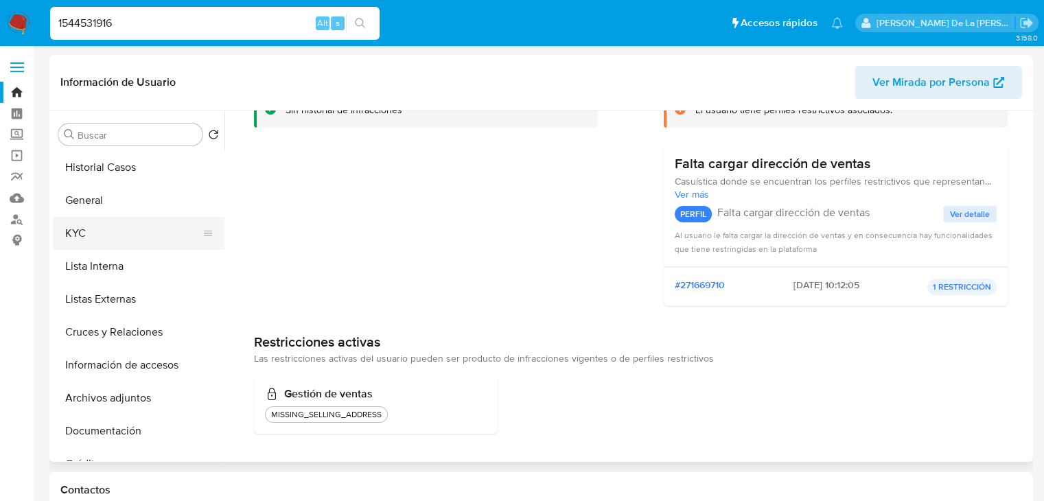
click at [122, 237] on button "KYC" at bounding box center [133, 233] width 161 height 33
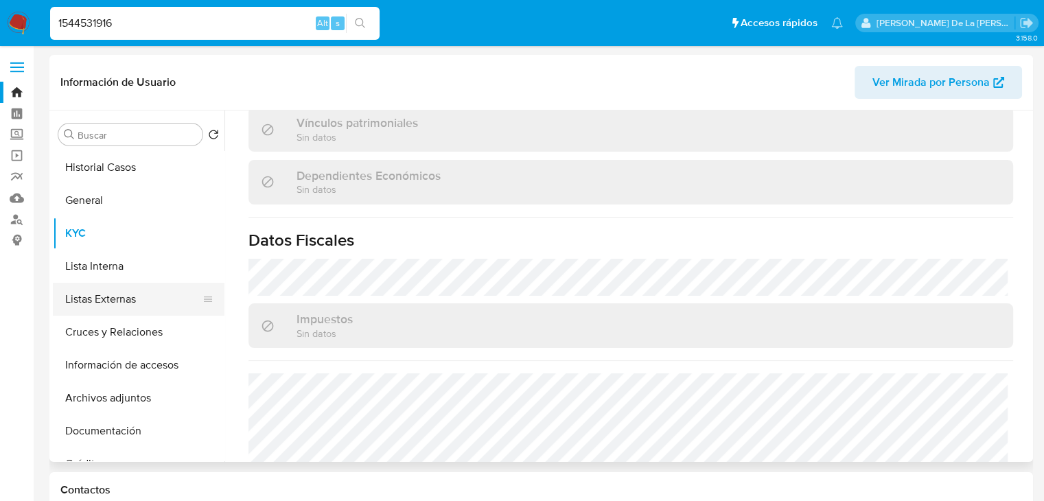
scroll to position [730, 0]
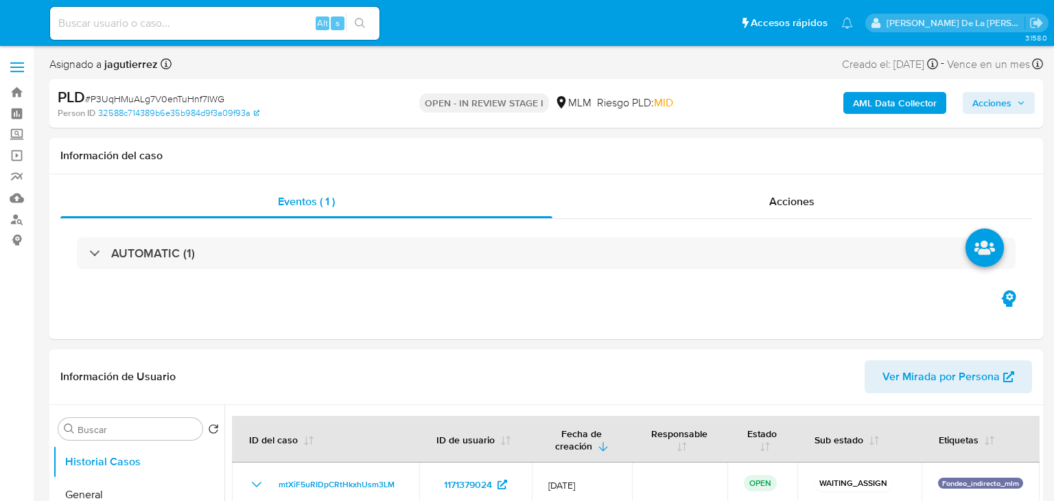
select select "10"
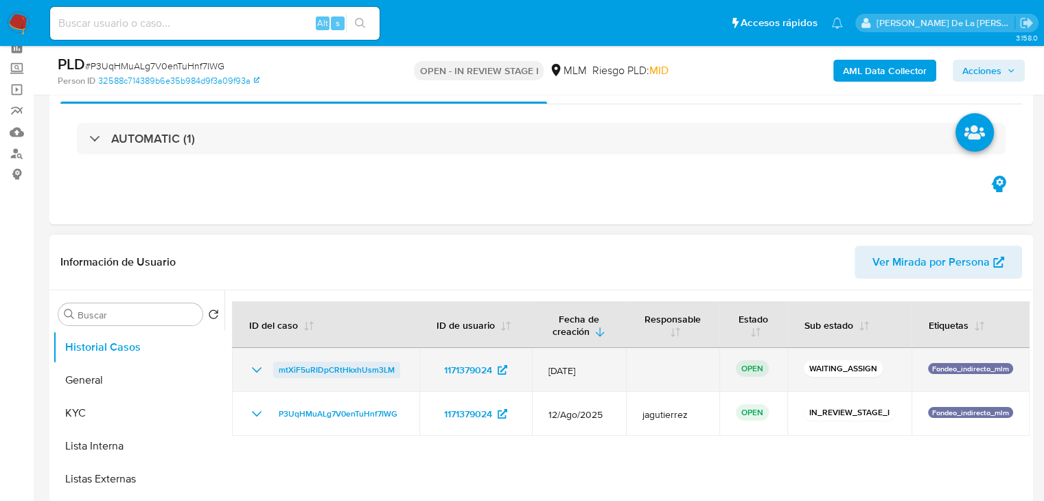
scroll to position [137, 0]
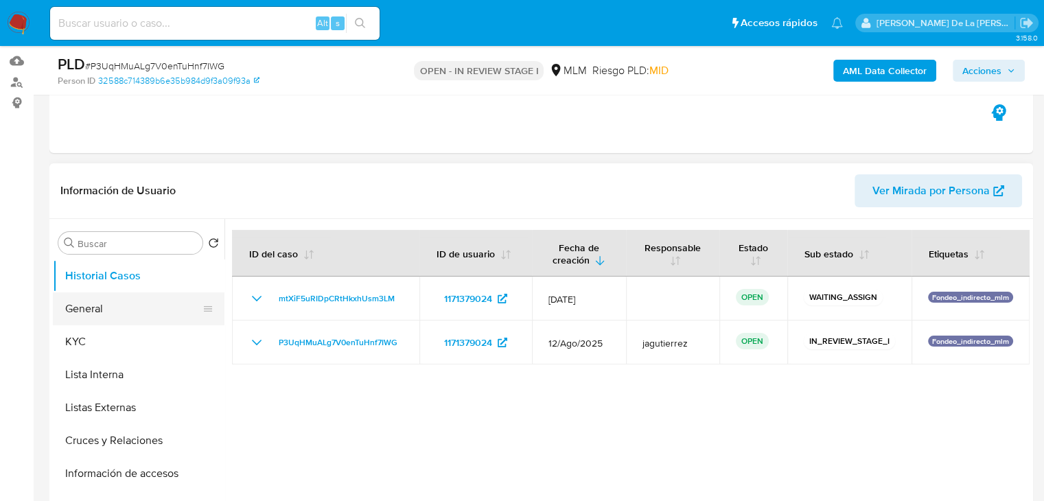
click at [102, 316] on button "General" at bounding box center [133, 308] width 161 height 33
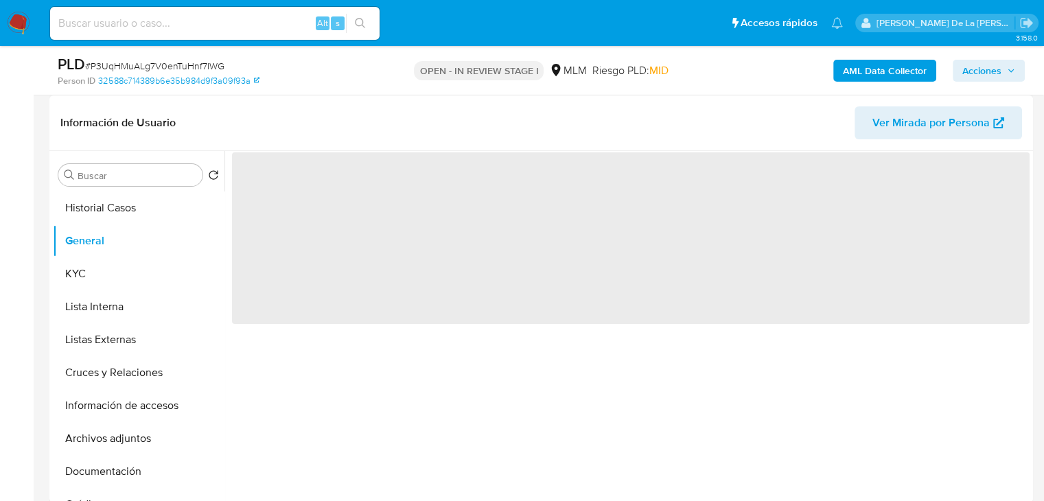
scroll to position [206, 0]
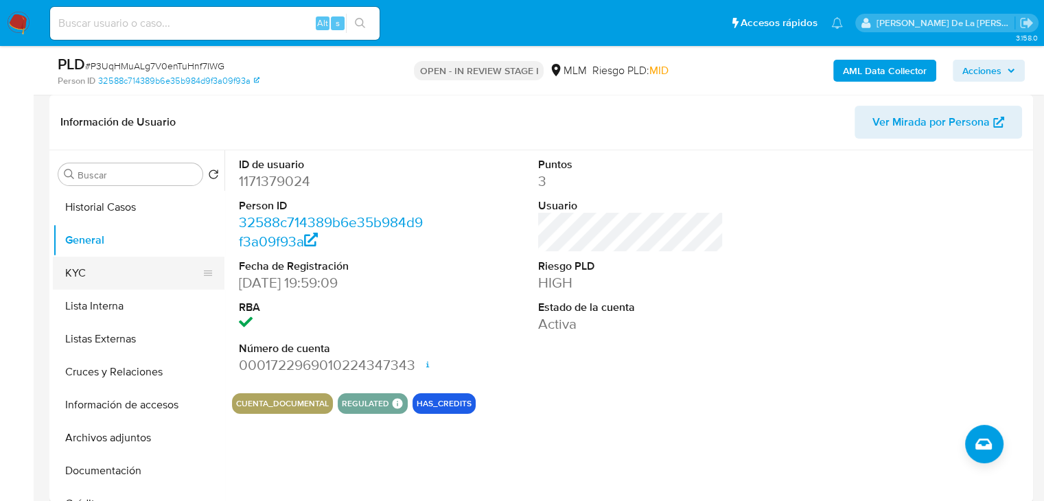
click at [113, 275] on button "KYC" at bounding box center [133, 273] width 161 height 33
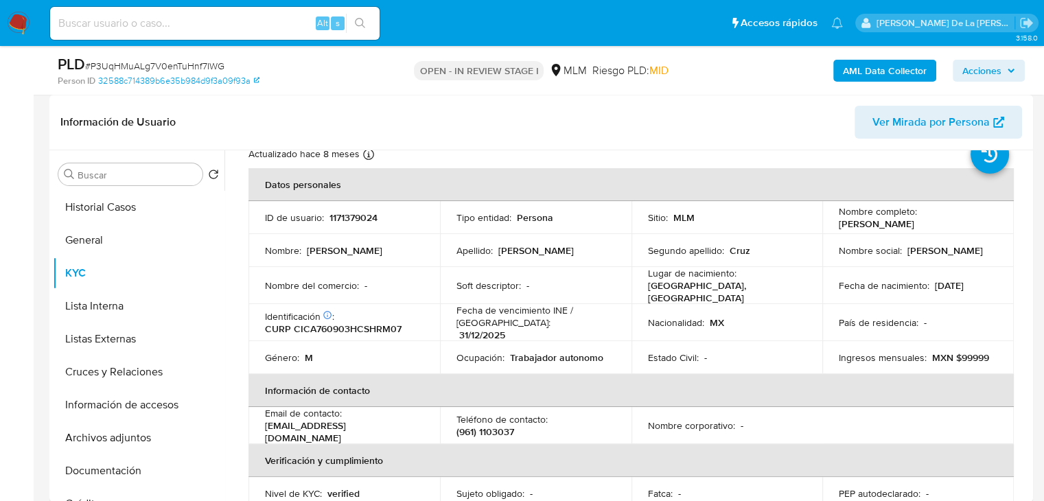
scroll to position [69, 0]
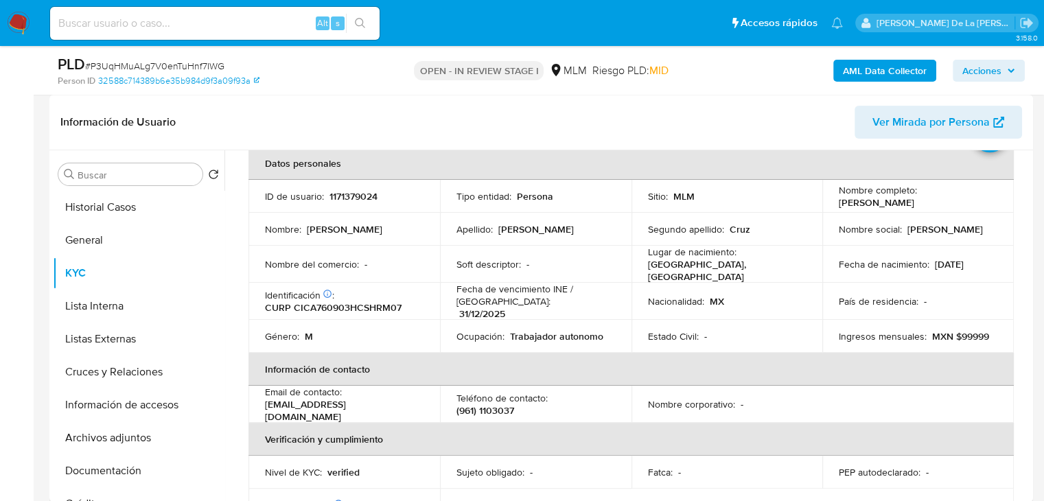
drag, startPoint x: 828, startPoint y: 205, endPoint x: 944, endPoint y: 203, distance: 116.7
click at [944, 203] on td "Nombre completo : [PERSON_NAME]" at bounding box center [917, 196] width 191 height 33
click at [128, 233] on button "General" at bounding box center [133, 240] width 161 height 33
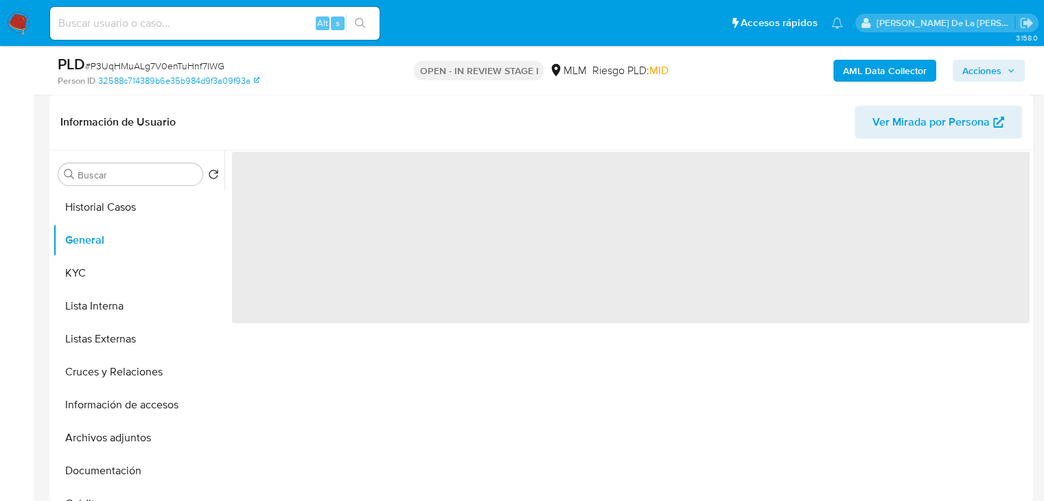
scroll to position [0, 0]
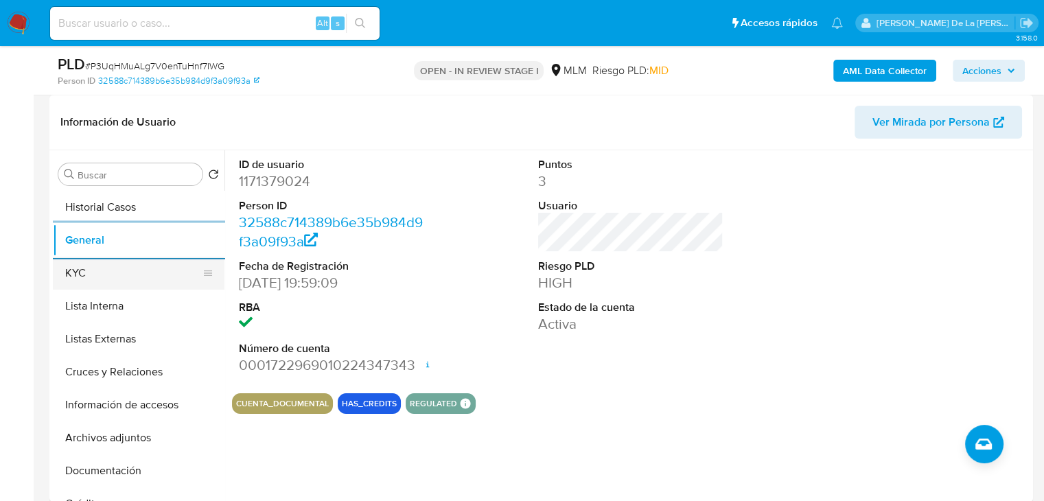
click at [126, 264] on button "KYC" at bounding box center [133, 273] width 161 height 33
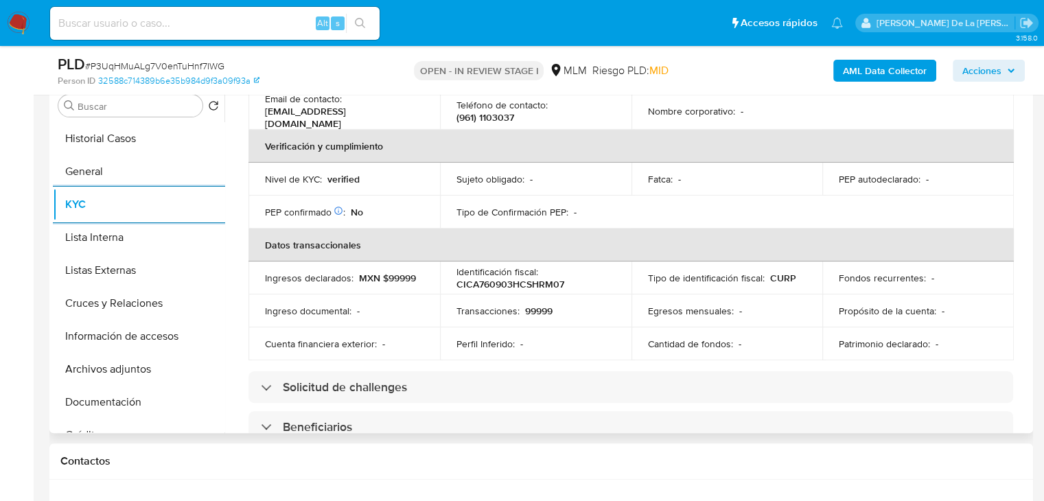
scroll to position [299, 0]
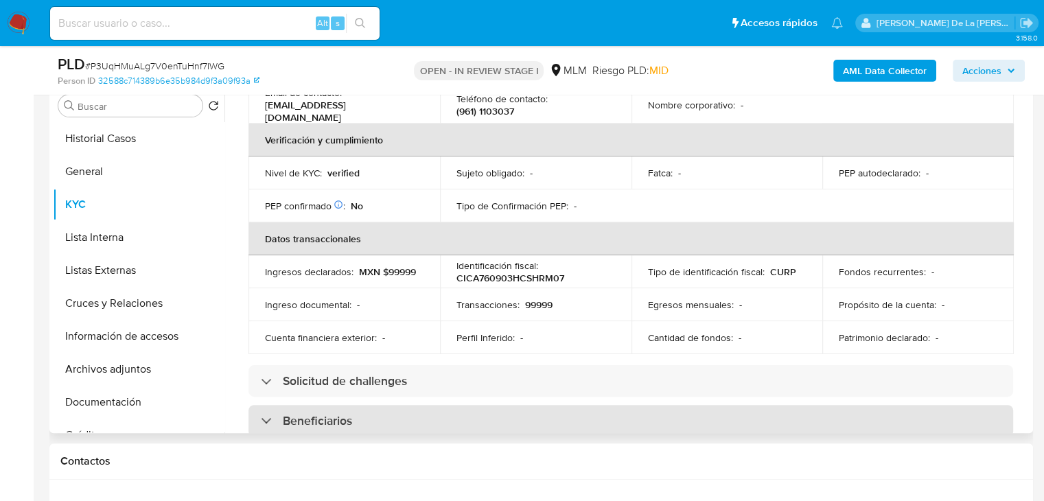
click at [279, 405] on div "Beneficiarios" at bounding box center [630, 421] width 765 height 32
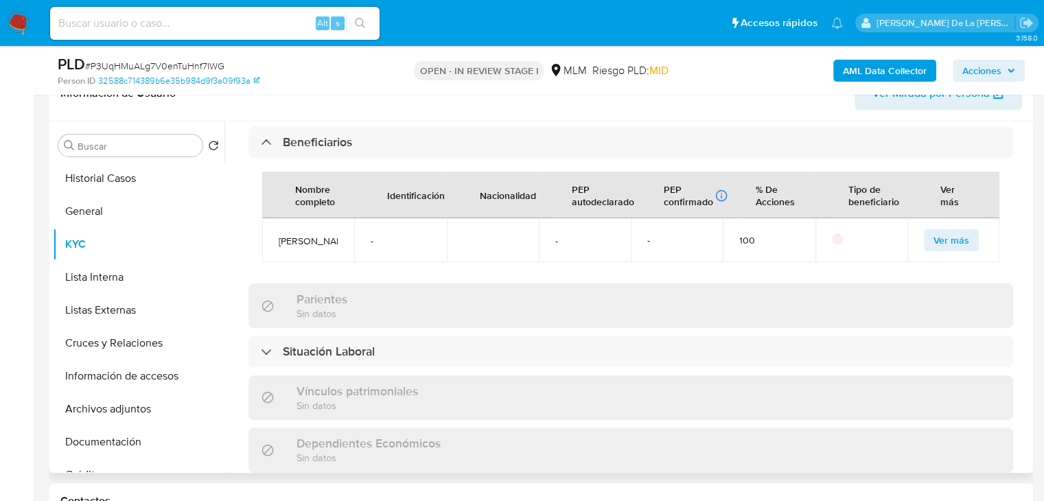
scroll to position [617, 0]
click at [944, 247] on span "Ver más" at bounding box center [951, 240] width 36 height 19
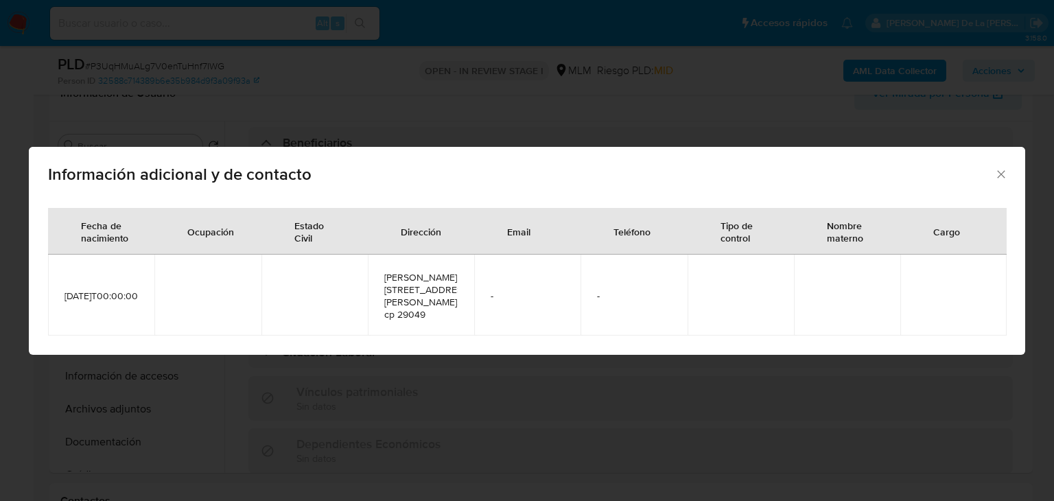
click at [1000, 167] on icon "Cerrar" at bounding box center [1001, 174] width 14 height 14
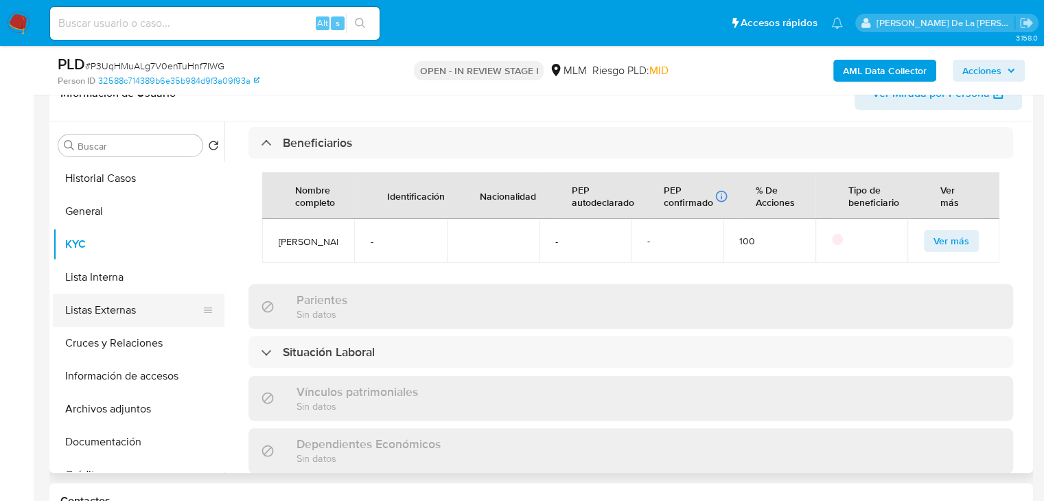
click at [100, 312] on button "Listas Externas" at bounding box center [133, 310] width 161 height 33
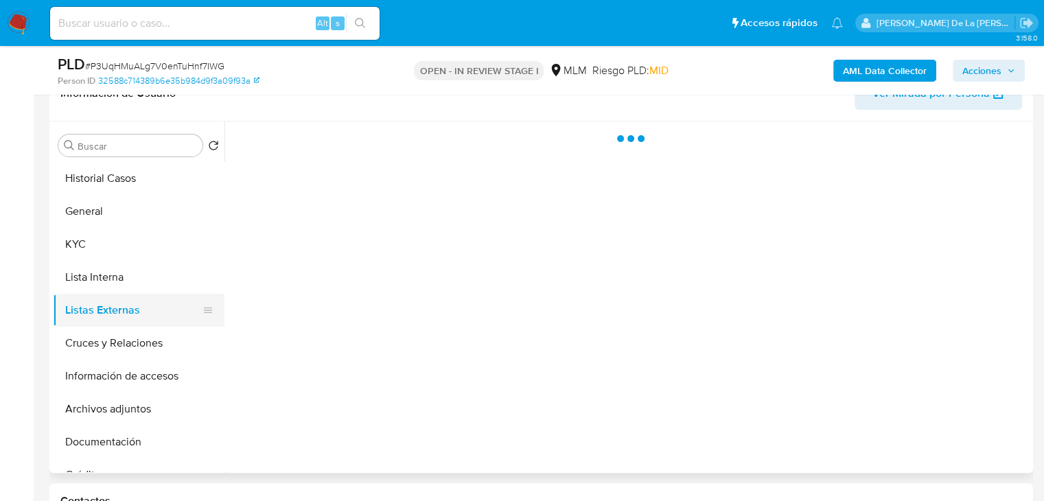
scroll to position [0, 0]
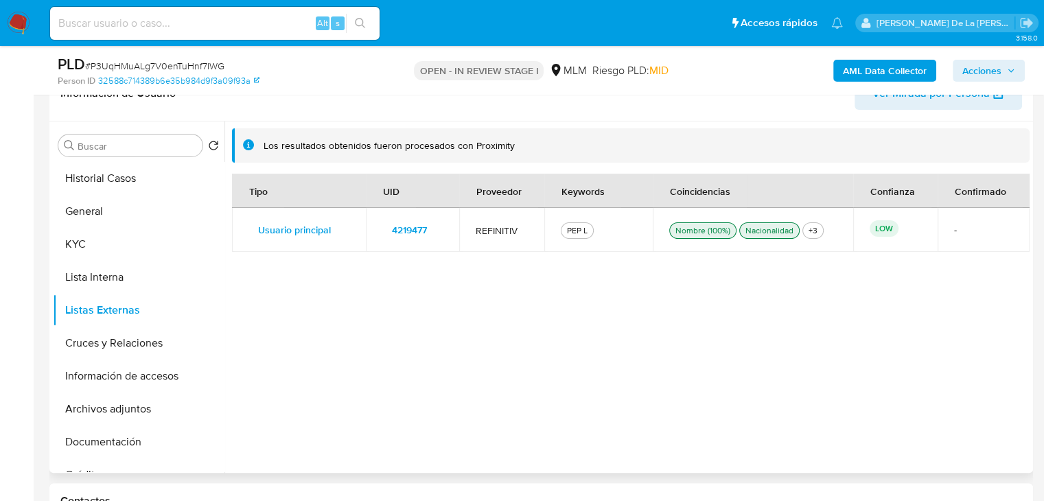
click at [428, 223] on button "4219477" at bounding box center [409, 230] width 54 height 22
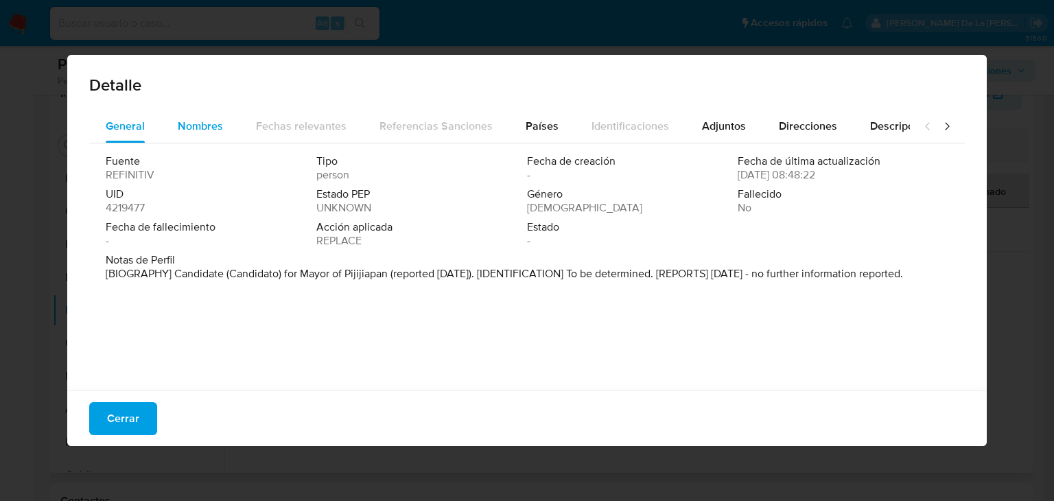
click at [189, 135] on div "Nombres" at bounding box center [200, 126] width 45 height 33
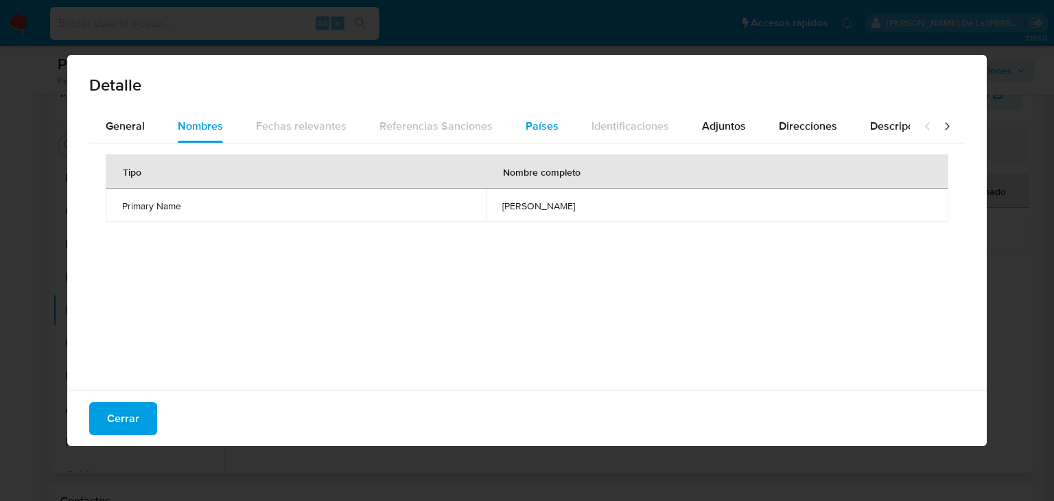
click at [511, 116] on button "Países" at bounding box center [542, 126] width 66 height 33
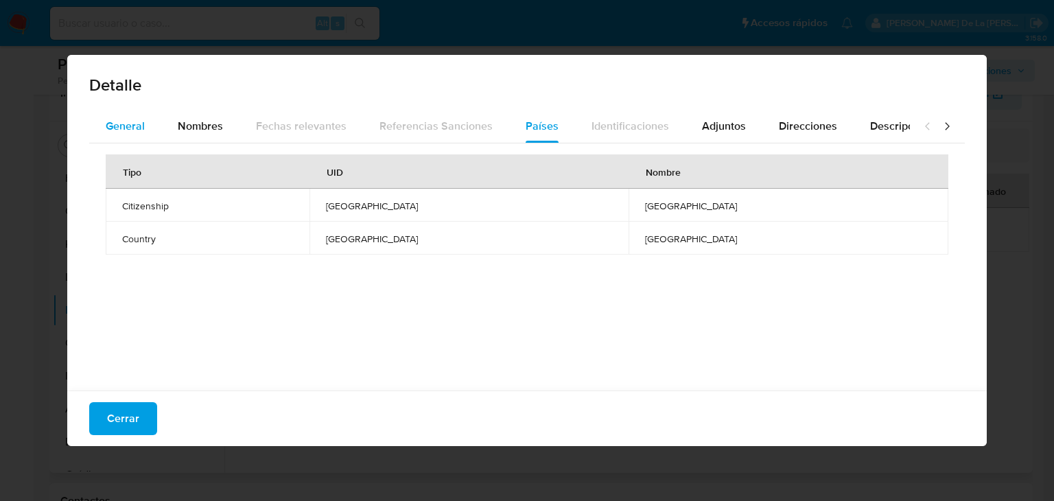
click at [143, 135] on div "General" at bounding box center [125, 126] width 39 height 33
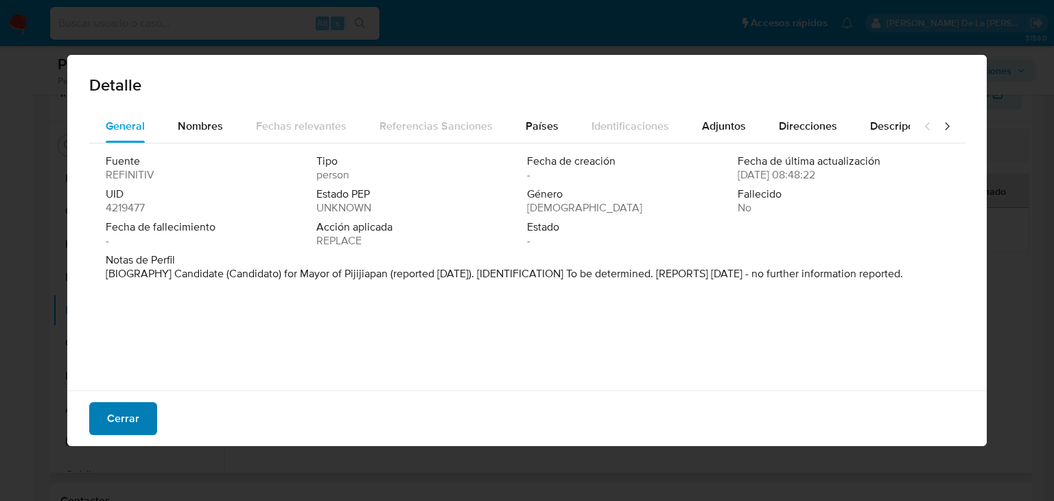
click at [141, 421] on button "Cerrar" at bounding box center [123, 418] width 68 height 33
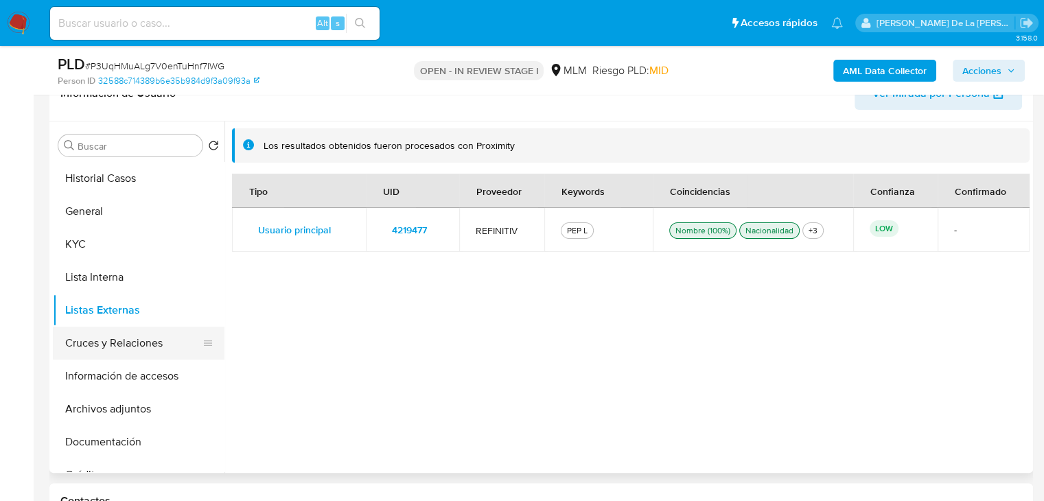
click at [113, 344] on button "Cruces y Relaciones" at bounding box center [133, 343] width 161 height 33
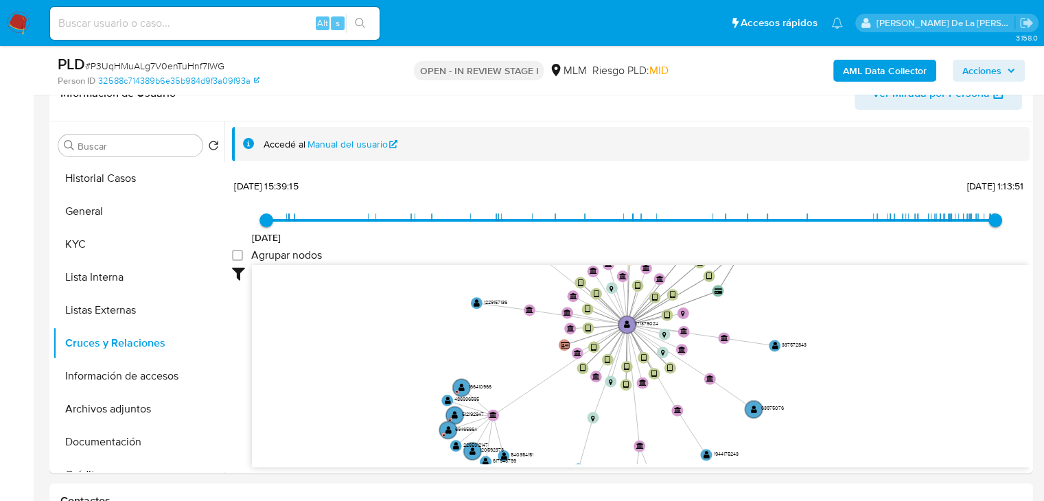
drag, startPoint x: 612, startPoint y: 333, endPoint x: 587, endPoint y: 347, distance: 28.9
click at [587, 347] on icon "device-64c5f43942f92458d4bab331  user-1171379024  1171379024 device-65c7bbc2c…" at bounding box center [641, 364] width 778 height 199
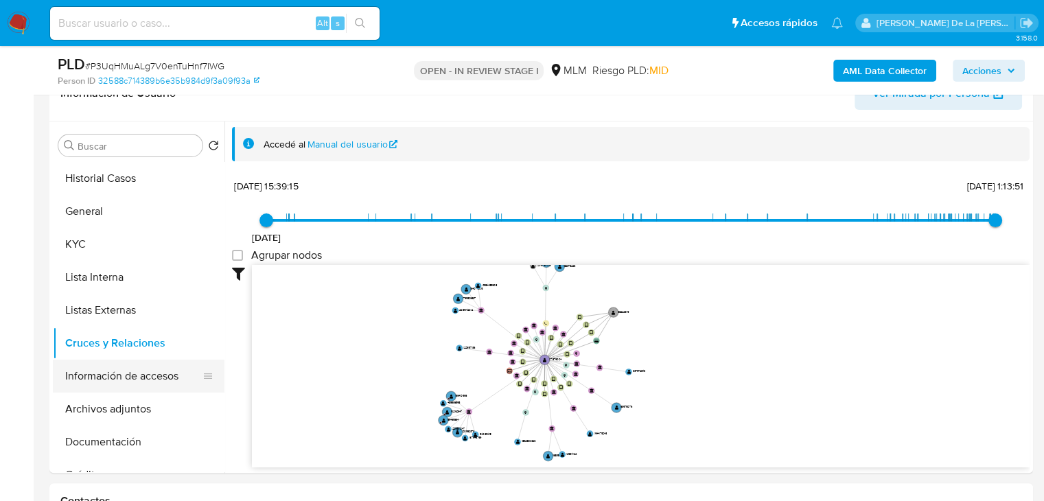
click at [127, 383] on button "Información de accesos" at bounding box center [133, 376] width 161 height 33
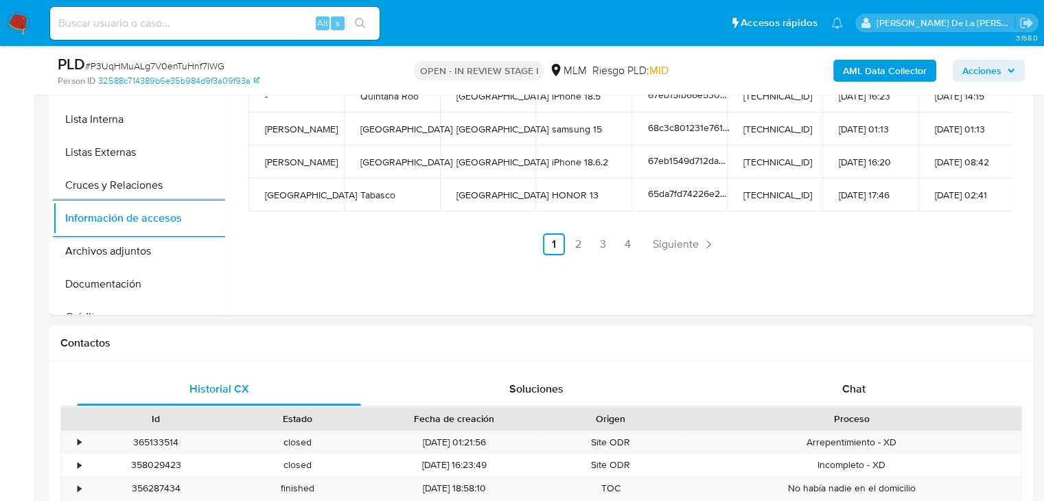
scroll to position [441, 0]
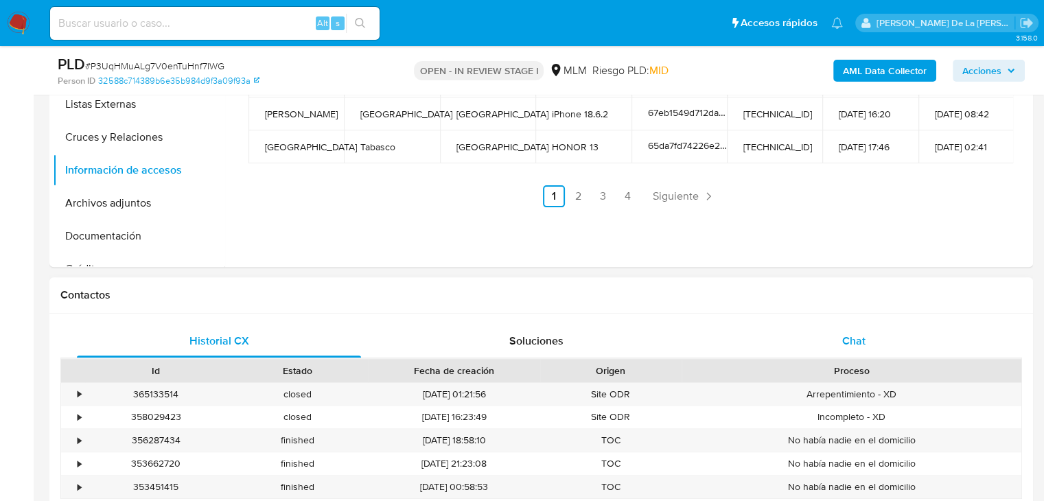
drag, startPoint x: 841, startPoint y: 336, endPoint x: 830, endPoint y: 327, distance: 13.7
click at [842, 336] on div "Chat" at bounding box center [854, 341] width 284 height 33
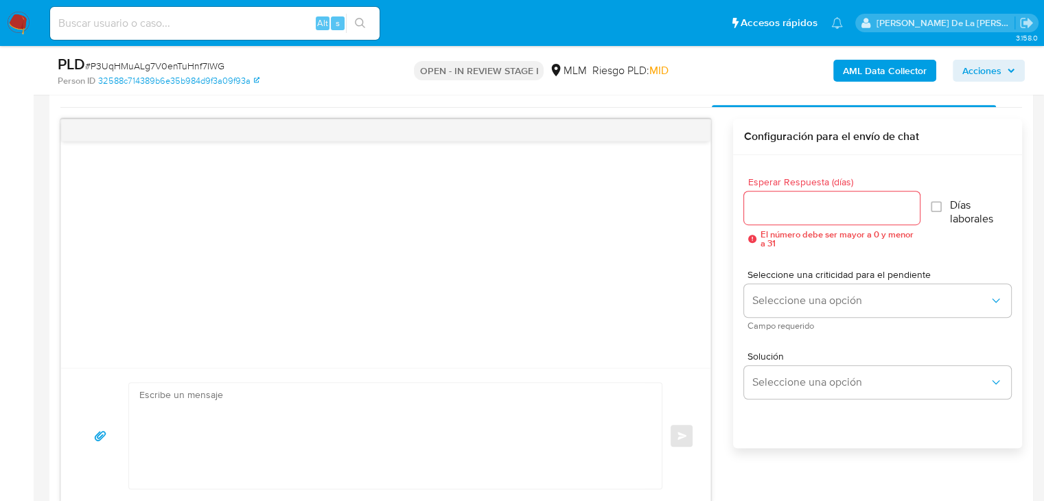
scroll to position [715, 0]
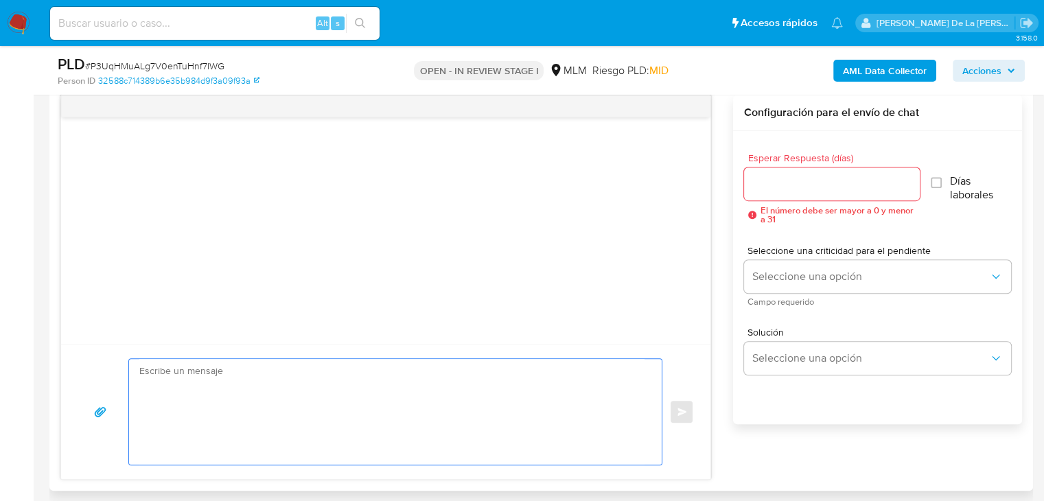
click at [421, 382] on textarea at bounding box center [391, 412] width 505 height 106
paste textarea "Estimado cliente, Te comunicamos que se ha identificado un cambio en el uso hab…"
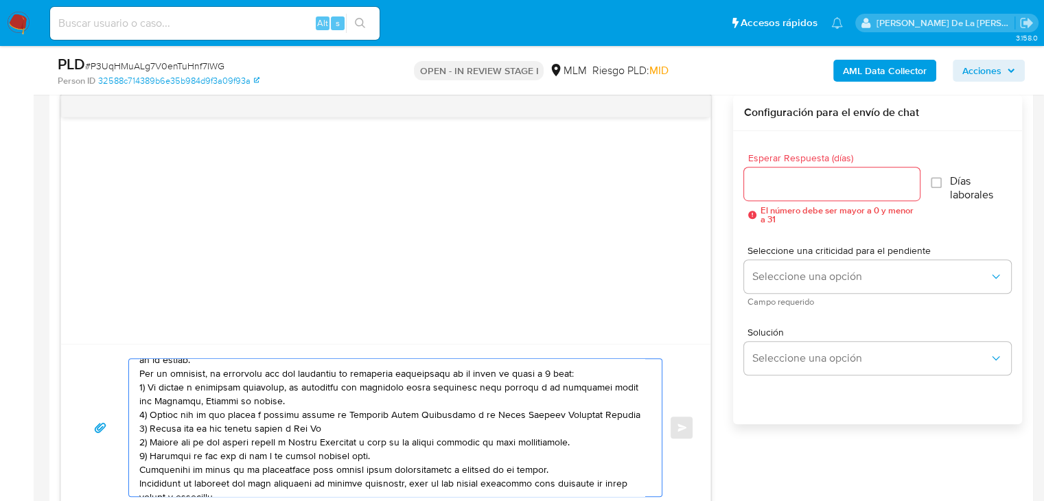
scroll to position [0, 0]
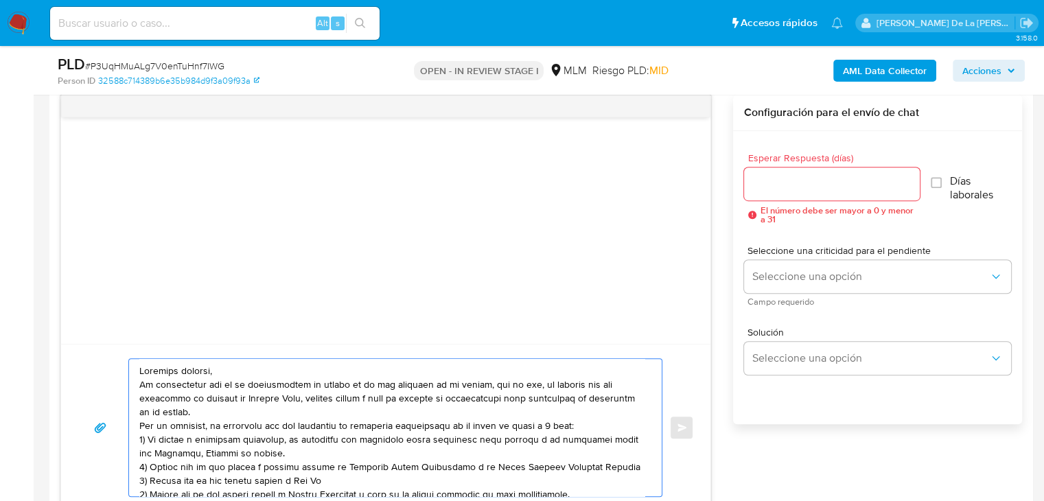
click at [277, 363] on textarea at bounding box center [391, 427] width 505 height 137
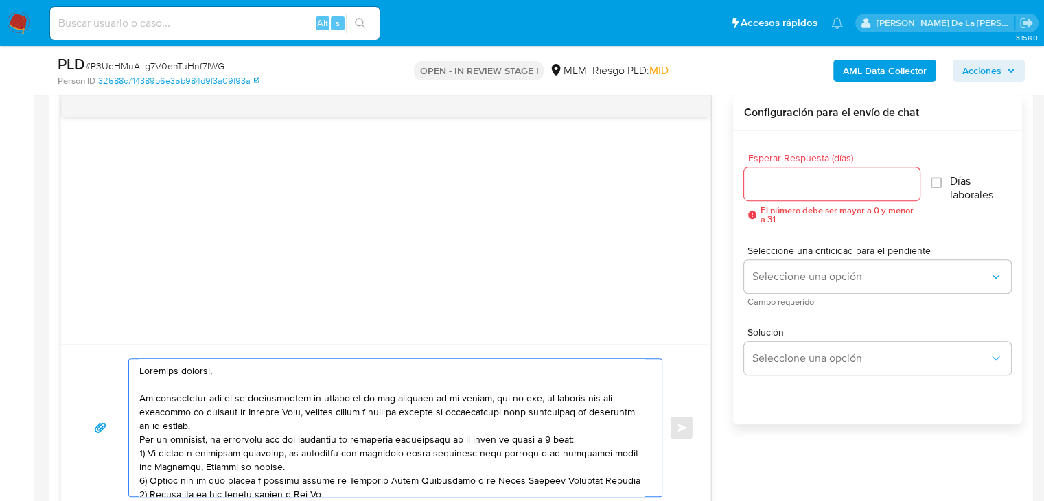
click at [264, 423] on textarea at bounding box center [391, 427] width 505 height 137
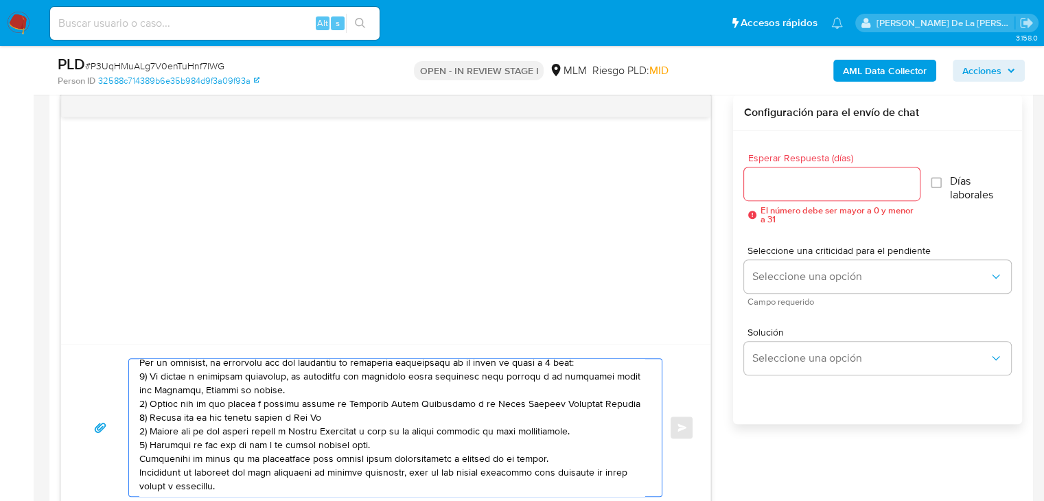
scroll to position [69, 0]
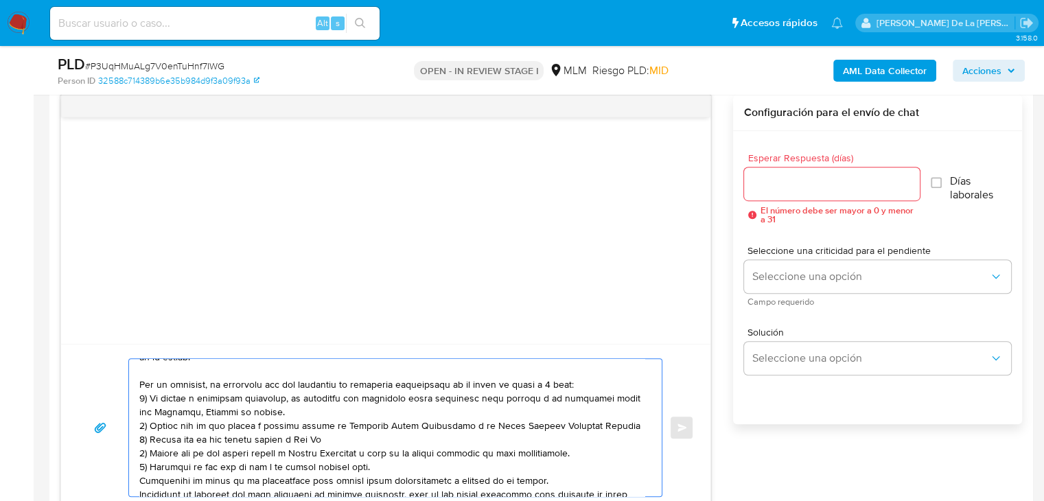
click at [321, 406] on textarea at bounding box center [391, 427] width 505 height 137
click at [590, 381] on textarea at bounding box center [391, 427] width 505 height 137
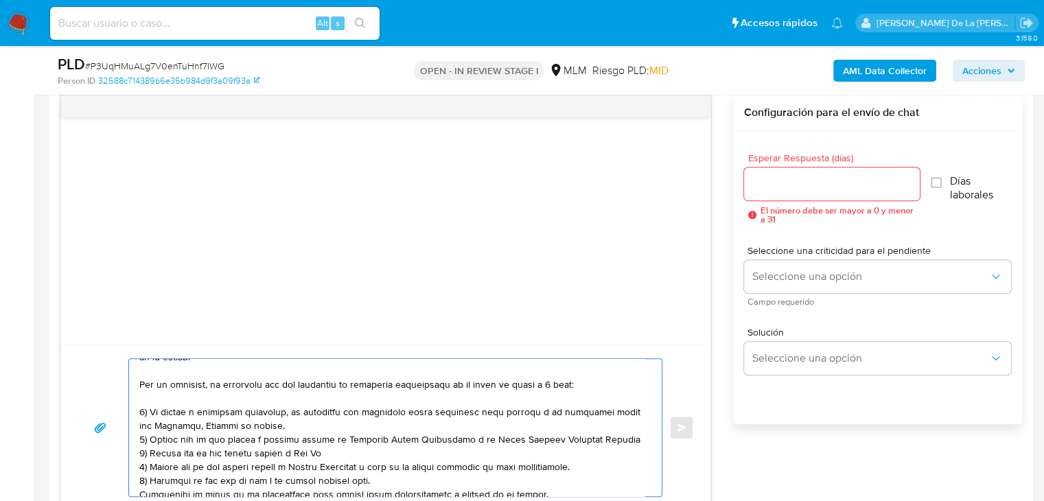
drag, startPoint x: 294, startPoint y: 408, endPoint x: 307, endPoint y: 423, distance: 20.5
click at [307, 423] on textarea at bounding box center [391, 427] width 505 height 137
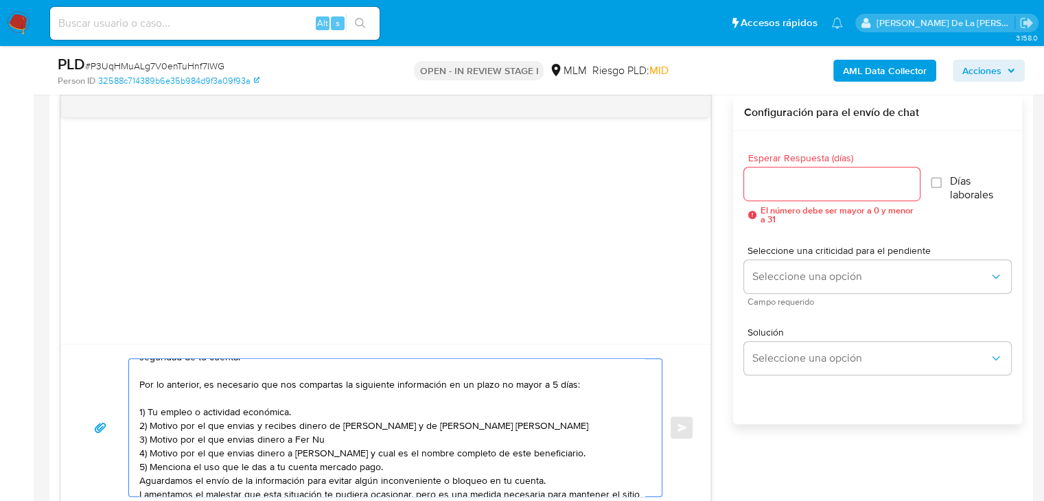
drag, startPoint x: 613, startPoint y: 424, endPoint x: 152, endPoint y: 423, distance: 461.2
click at [152, 423] on textarea "Estimado cliente, Te comunicamos que se ha identificado un cambio en el uso hab…" at bounding box center [391, 427] width 505 height 137
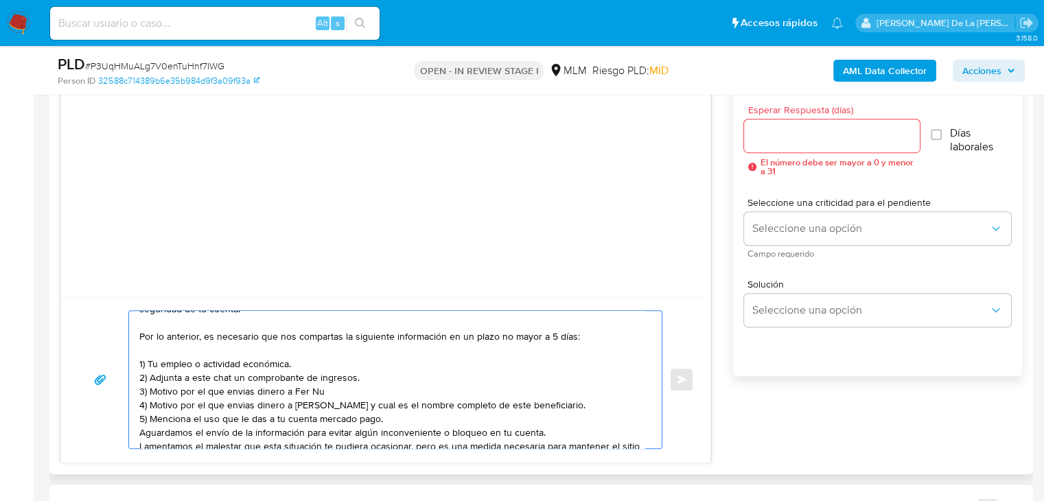
scroll to position [784, 0]
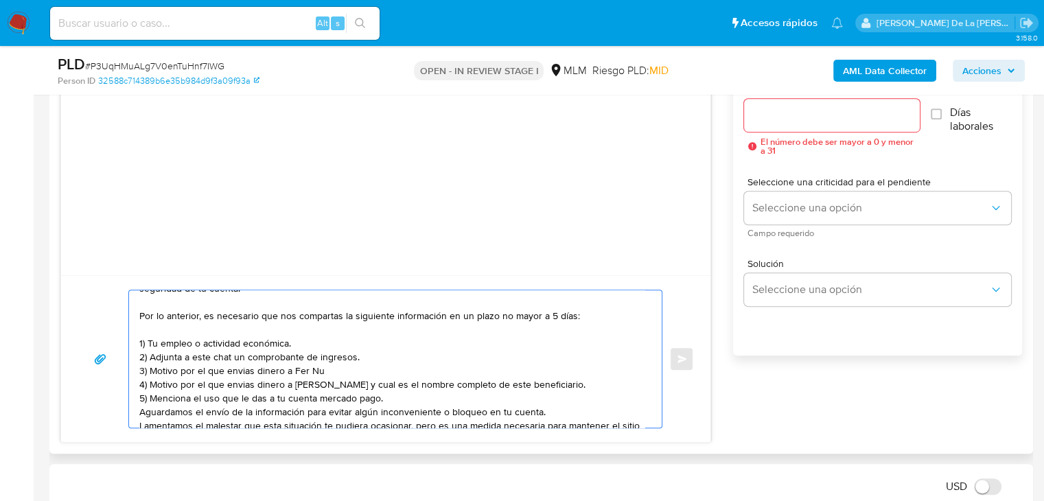
drag, startPoint x: 323, startPoint y: 369, endPoint x: 153, endPoint y: 370, distance: 170.2
click at [153, 370] on textarea "Estimado cliente, Te comunicamos que se ha identificado un cambio en el uso hab…" at bounding box center [391, 358] width 505 height 137
paste textarea "Miriam Janeth Martinez Vazquez"
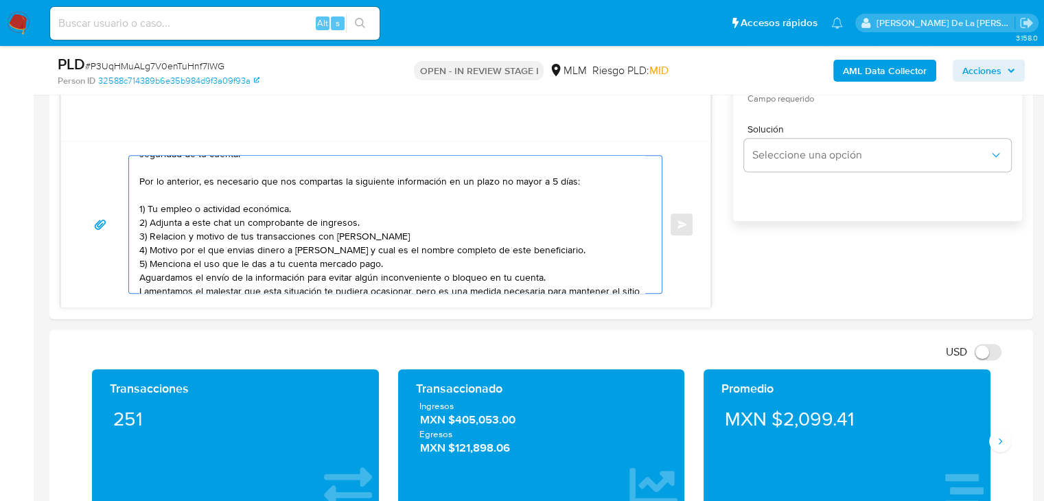
scroll to position [921, 0]
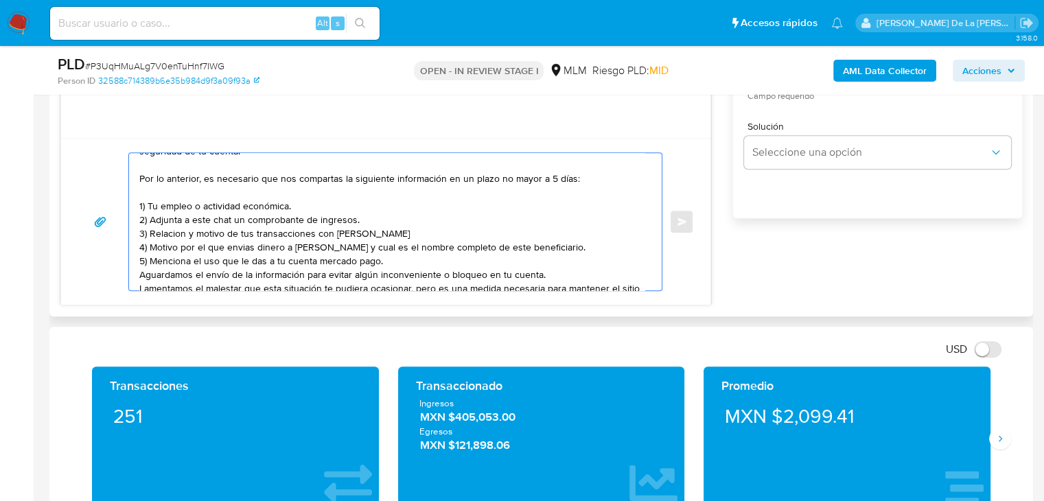
click at [223, 246] on textarea "Estimado cliente, Te comunicamos que se ha identificado un cambio en el uso hab…" at bounding box center [391, 221] width 505 height 137
drag, startPoint x: 232, startPoint y: 246, endPoint x: 577, endPoint y: 245, distance: 344.5
click at [577, 245] on textarea "Estimado cliente, Te comunicamos que se ha identificado un cambio en el uso hab…" at bounding box center [391, 221] width 505 height 137
paste textarea "Mario Alberto Velazquez Vazquez A Cuenta 4152314341808940 De Bbva Y Mn36,000.00…"
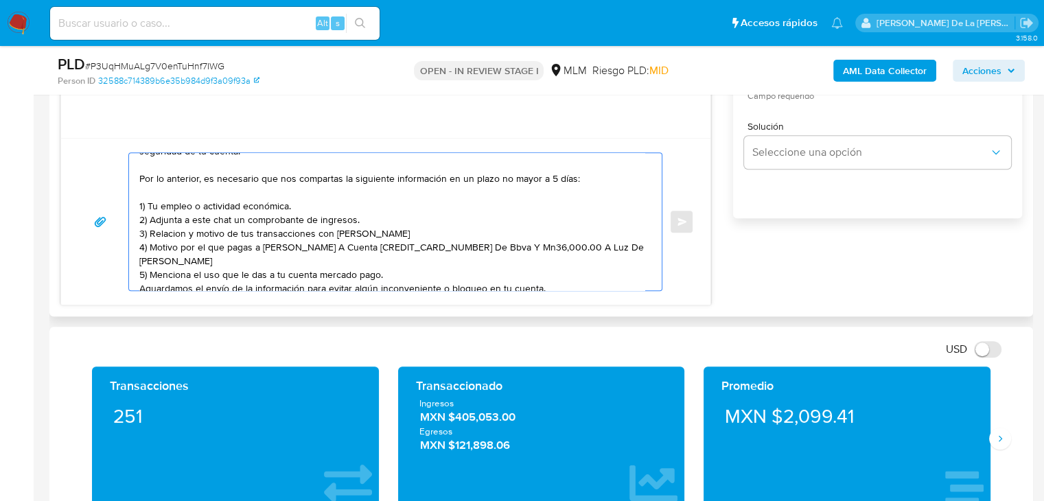
drag, startPoint x: 407, startPoint y: 248, endPoint x: 198, endPoint y: 261, distance: 209.7
click at [198, 261] on textarea "Estimado cliente, Te comunicamos que se ha identificado un cambio en el uso hab…" at bounding box center [391, 221] width 505 height 137
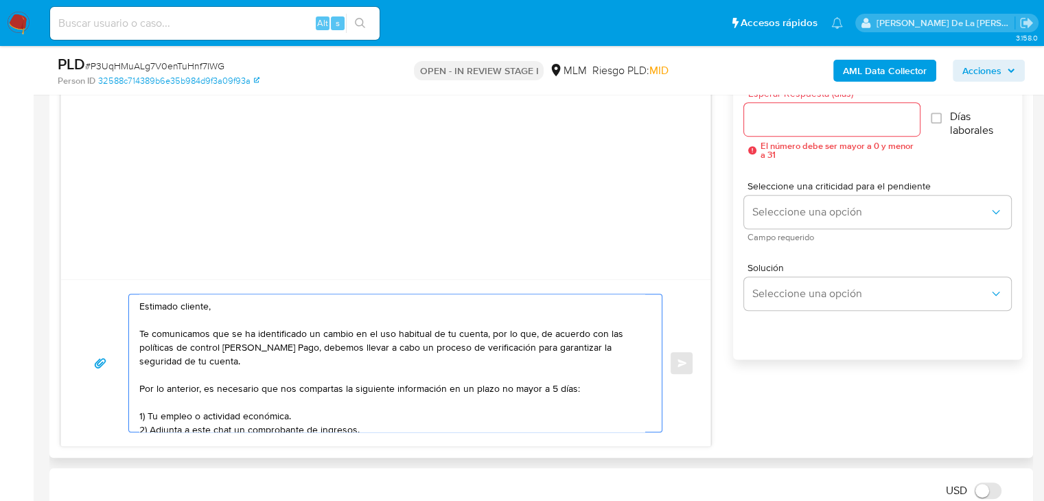
scroll to position [715, 0]
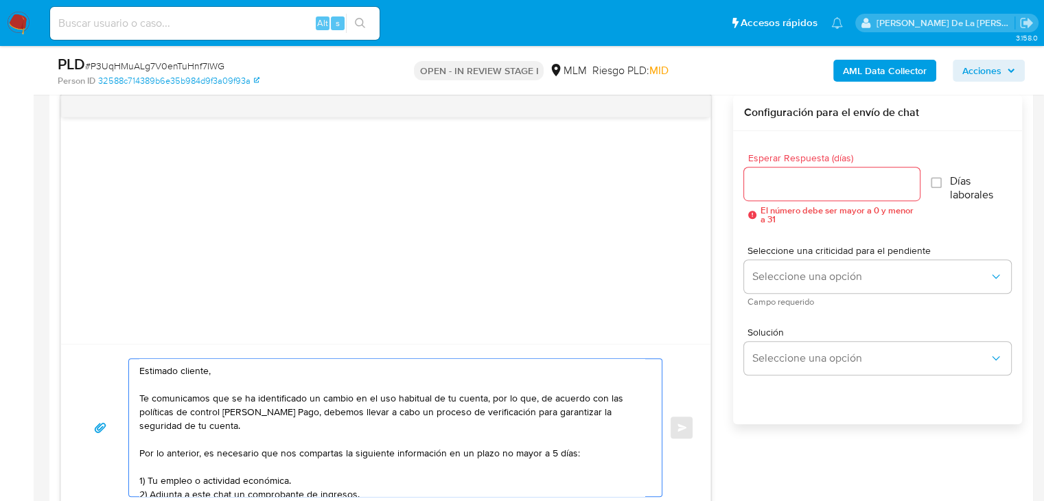
type textarea "Estimado cliente, Te comunicamos que se ha identificado un cambio en el uso hab…"
click at [782, 198] on div at bounding box center [832, 183] width 176 height 33
click at [782, 186] on input "Esperar Respuesta (días)" at bounding box center [832, 184] width 176 height 18
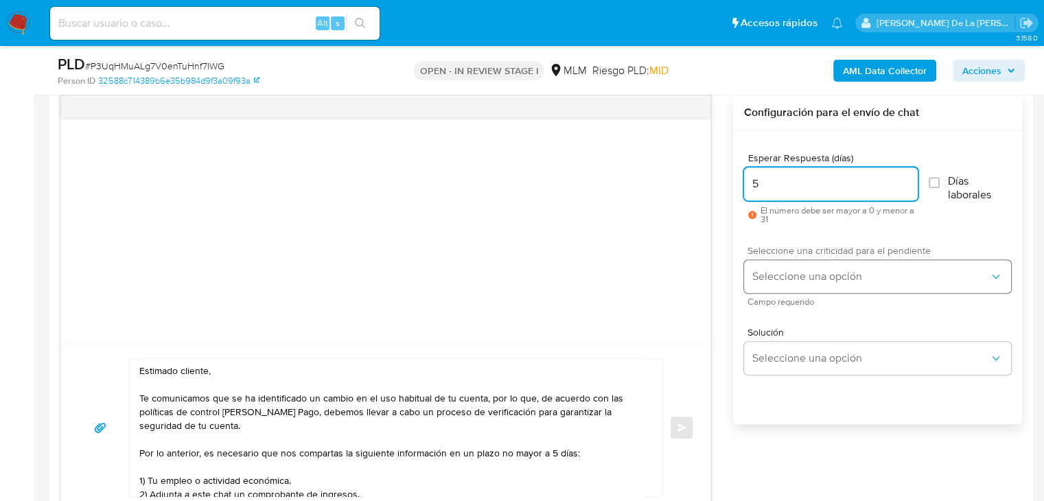
type input "5"
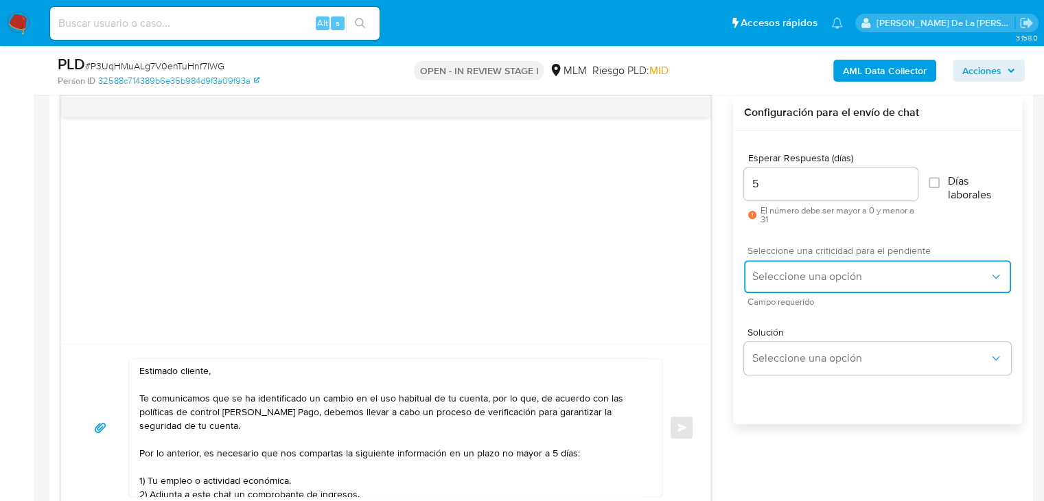
click at [807, 275] on span "Seleccione una opción" at bounding box center [870, 277] width 237 height 14
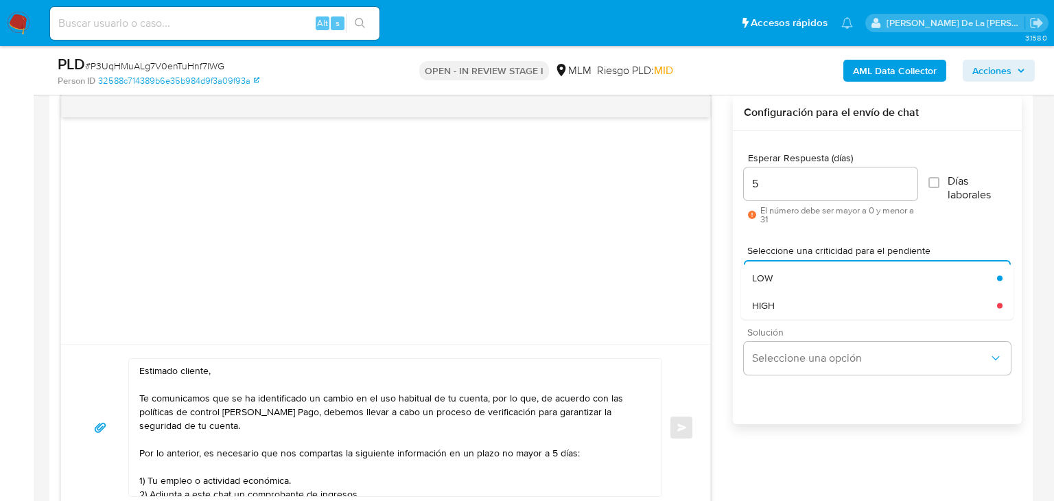
drag, startPoint x: 791, startPoint y: 304, endPoint x: 766, endPoint y: 325, distance: 32.6
click at [791, 303] on div "HIGH" at bounding box center [874, 305] width 245 height 27
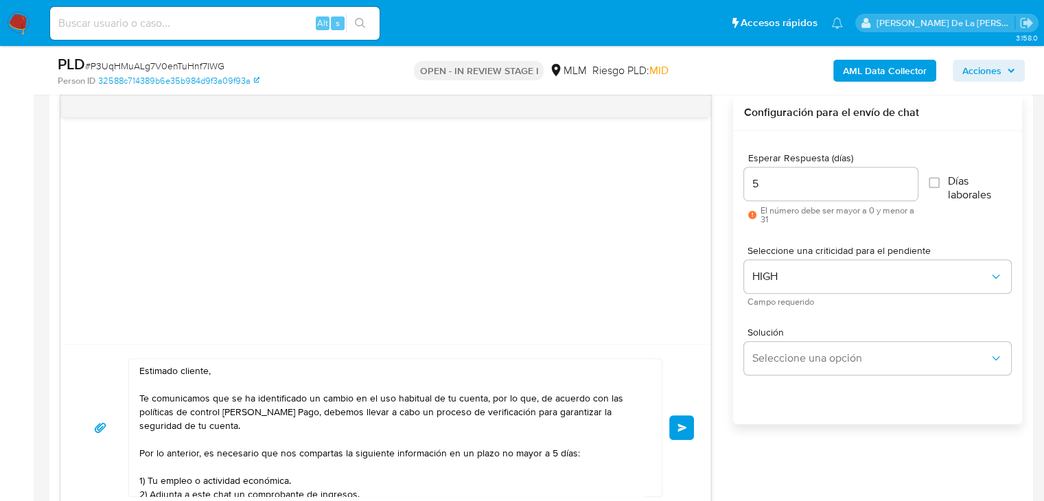
click at [685, 428] on span "Enviar" at bounding box center [682, 427] width 10 height 8
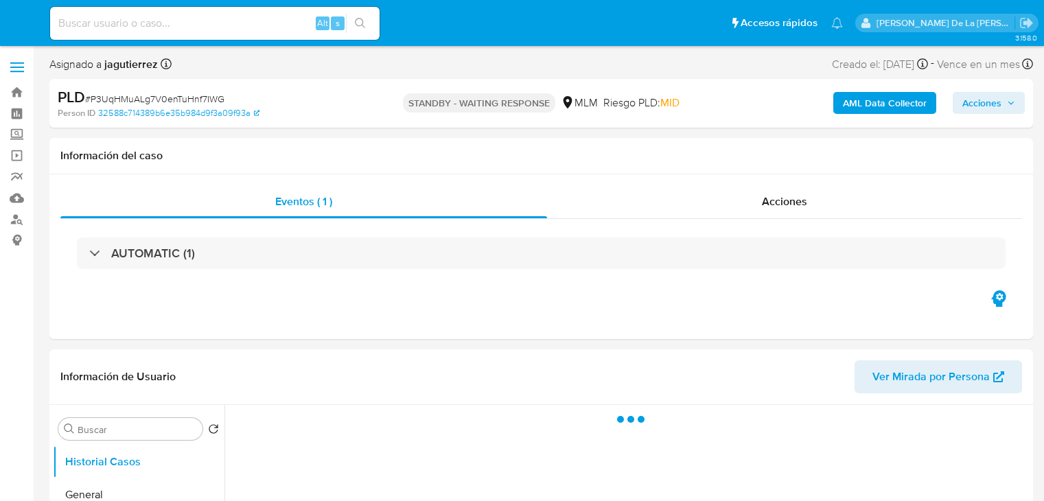
select select "10"
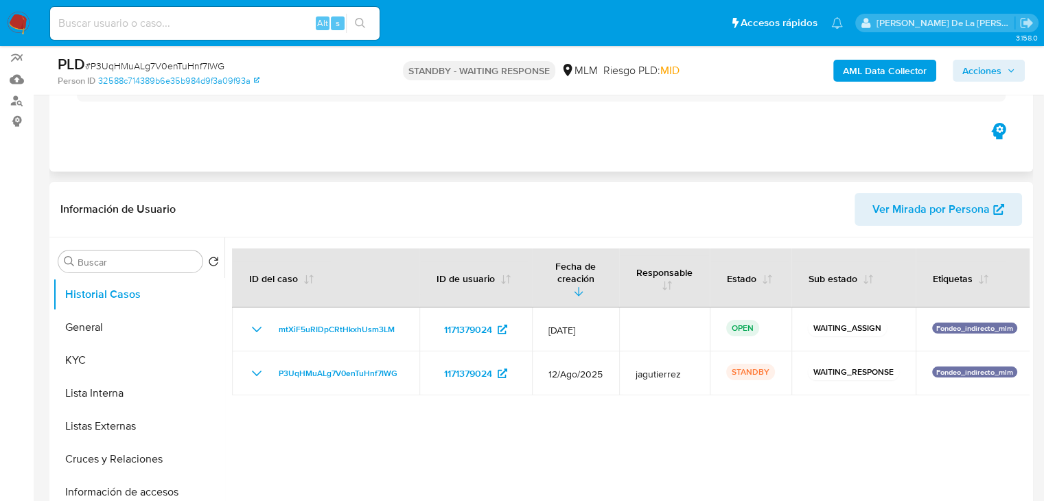
scroll to position [275, 0]
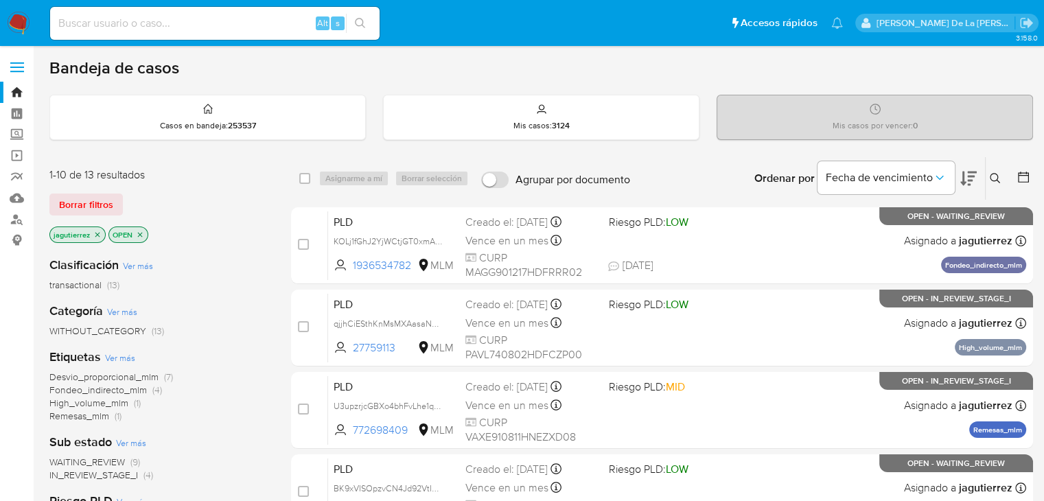
click at [98, 237] on icon "close-filter" at bounding box center [97, 235] width 8 height 8
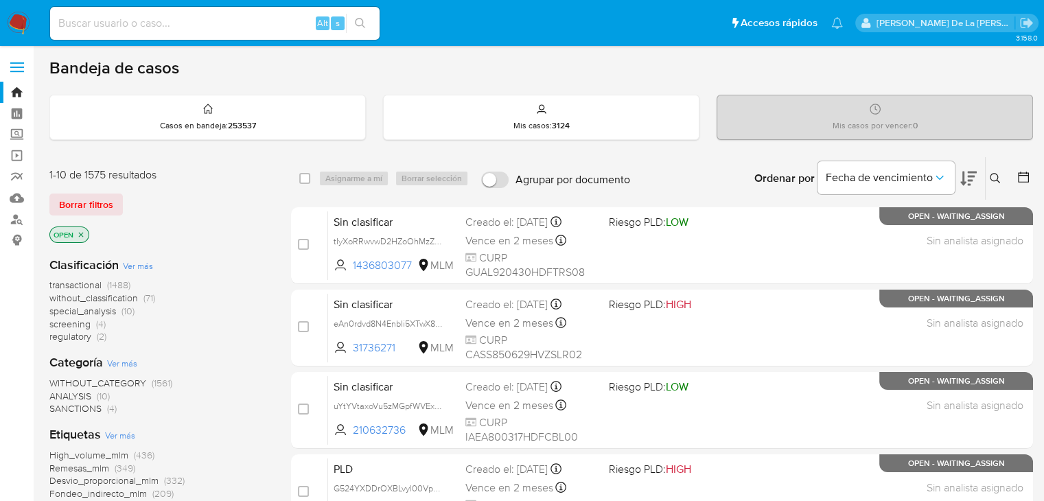
click at [72, 323] on span "screening" at bounding box center [69, 324] width 41 height 14
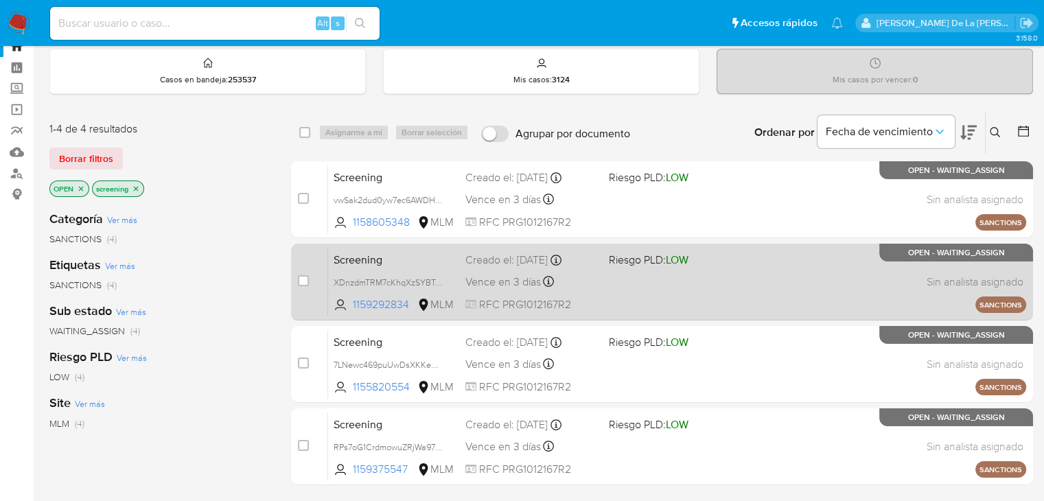
scroll to position [137, 0]
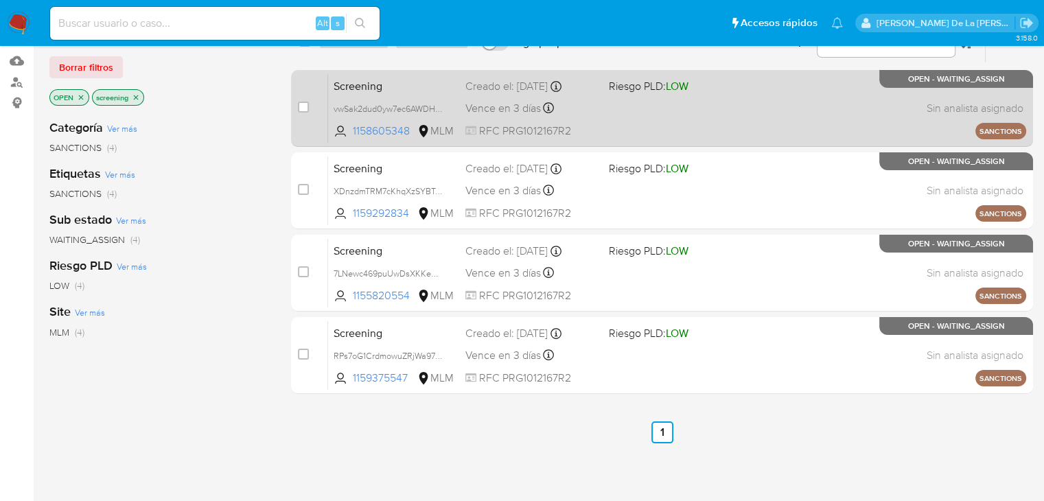
click at [651, 119] on div "Screening vwSak2dud0yw7ec6AWDHLOQR 1158605348 MLM Riesgo PLD: LOW Creado el: 12…" at bounding box center [677, 107] width 698 height 69
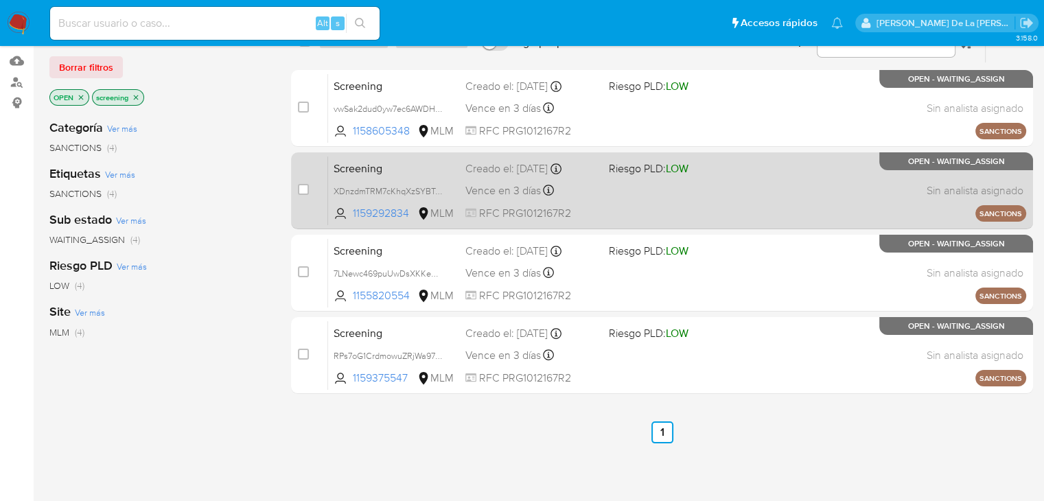
click at [727, 202] on div "Screening XDnzdmTRM7cKhqXzSYBTxmlU 1159292834 MLM Riesgo PLD: LOW Creado el: 12…" at bounding box center [677, 190] width 698 height 69
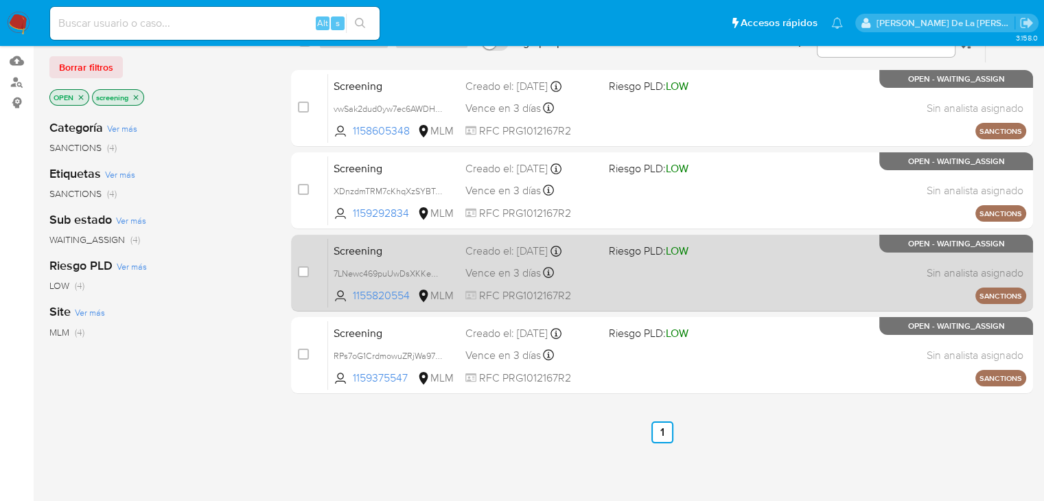
click at [817, 281] on div "Screening 7LNewc469puUwDsXKKeNh68R 1155820554 MLM Riesgo PLD: LOW Creado el: 12…" at bounding box center [677, 272] width 698 height 69
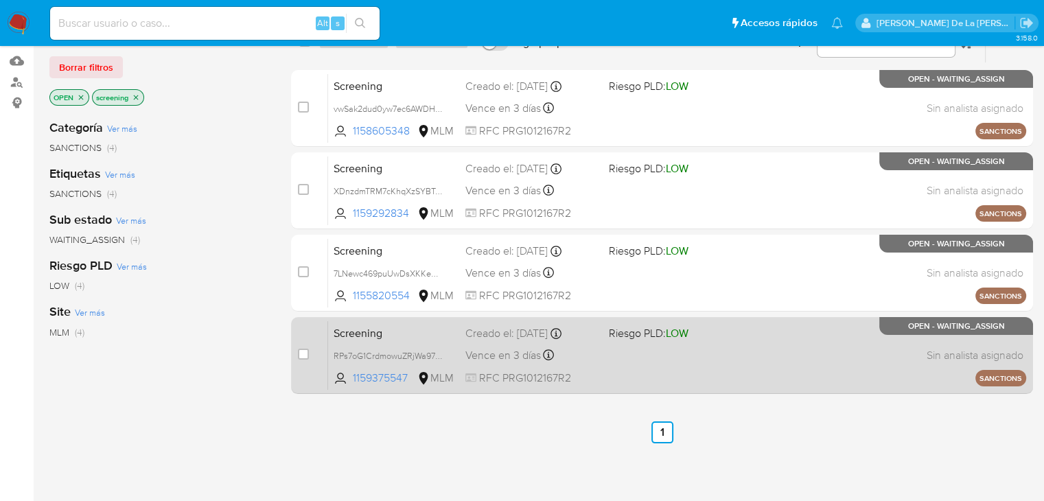
click at [712, 373] on div "Screening RPs7oG1CrdmowuZRjWa97ymP 1159375547 MLM Riesgo PLD: LOW Creado el: 12…" at bounding box center [677, 355] width 698 height 69
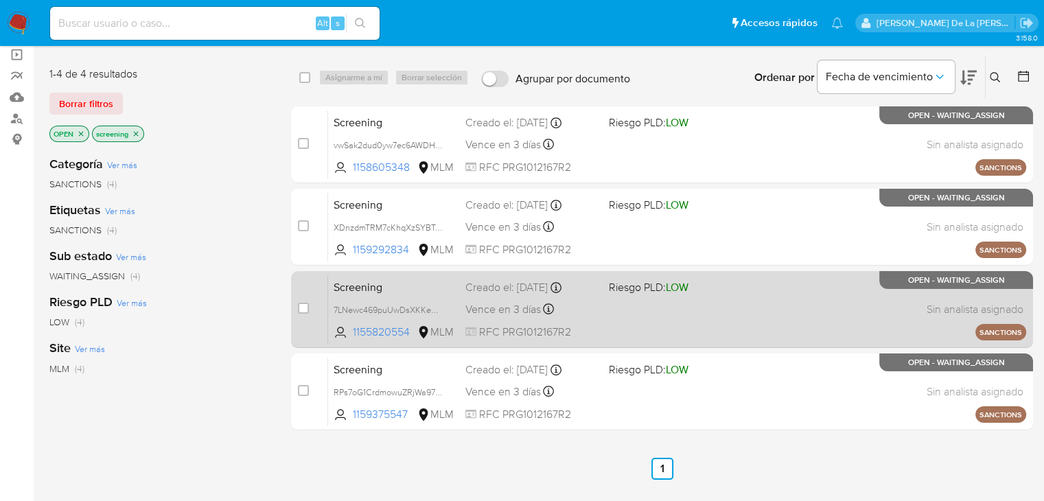
scroll to position [69, 0]
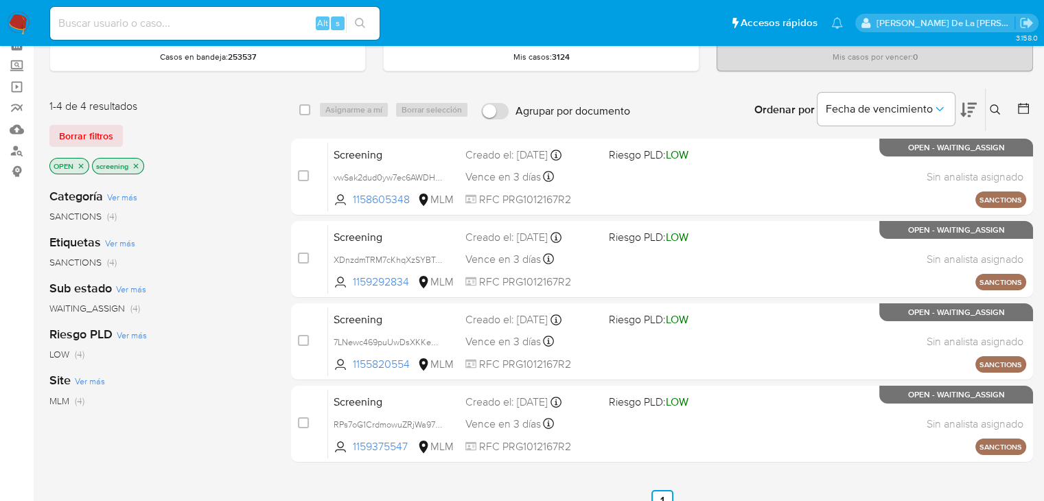
click at [195, 325] on div "Categoría Ver más SANCTIONS (4) Etiquetas Ver más SANCTIONS (4) Sub estado Ver …" at bounding box center [159, 410] width 220 height 467
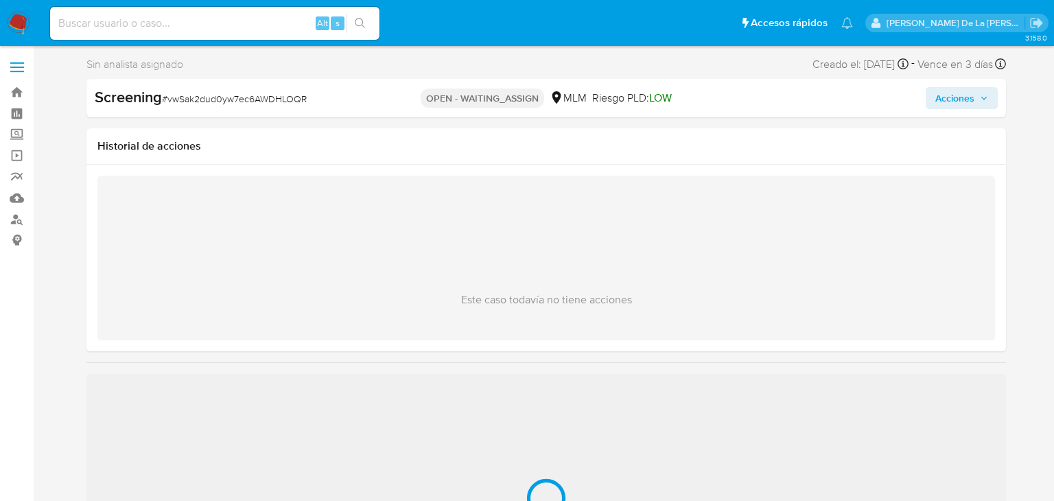
select select "10"
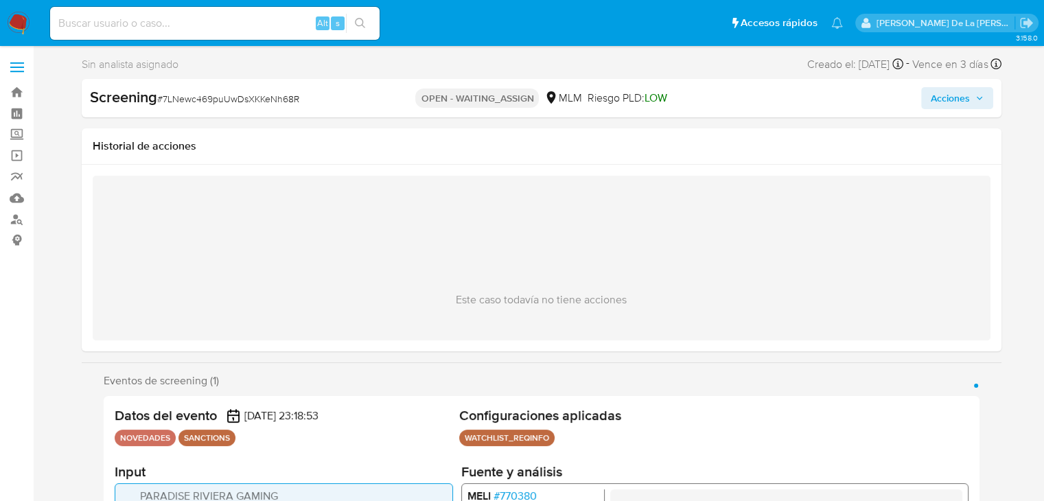
select select "10"
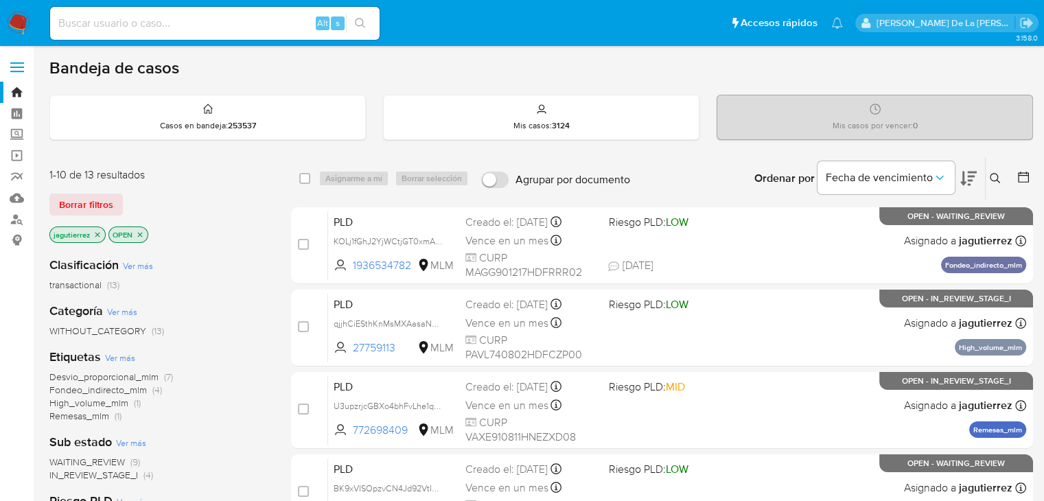
click at [95, 234] on icon "close-filter" at bounding box center [97, 235] width 8 height 8
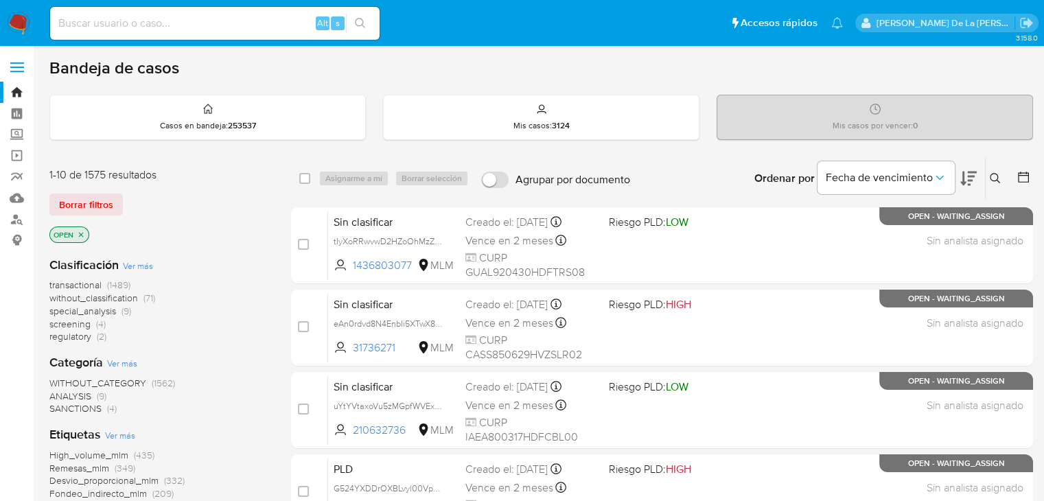
click at [90, 319] on span "screening" at bounding box center [69, 324] width 41 height 14
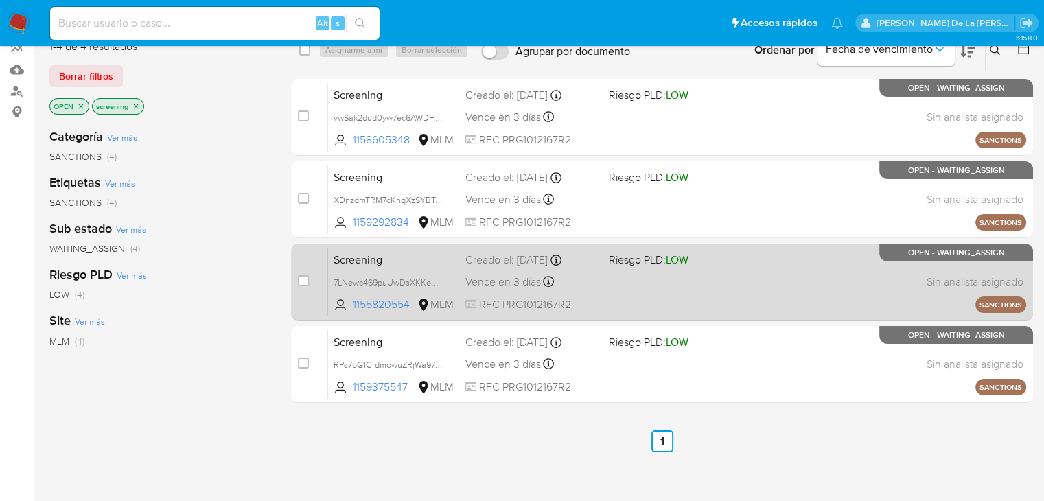
scroll to position [137, 0]
